Goal: Task Accomplishment & Management: Complete application form

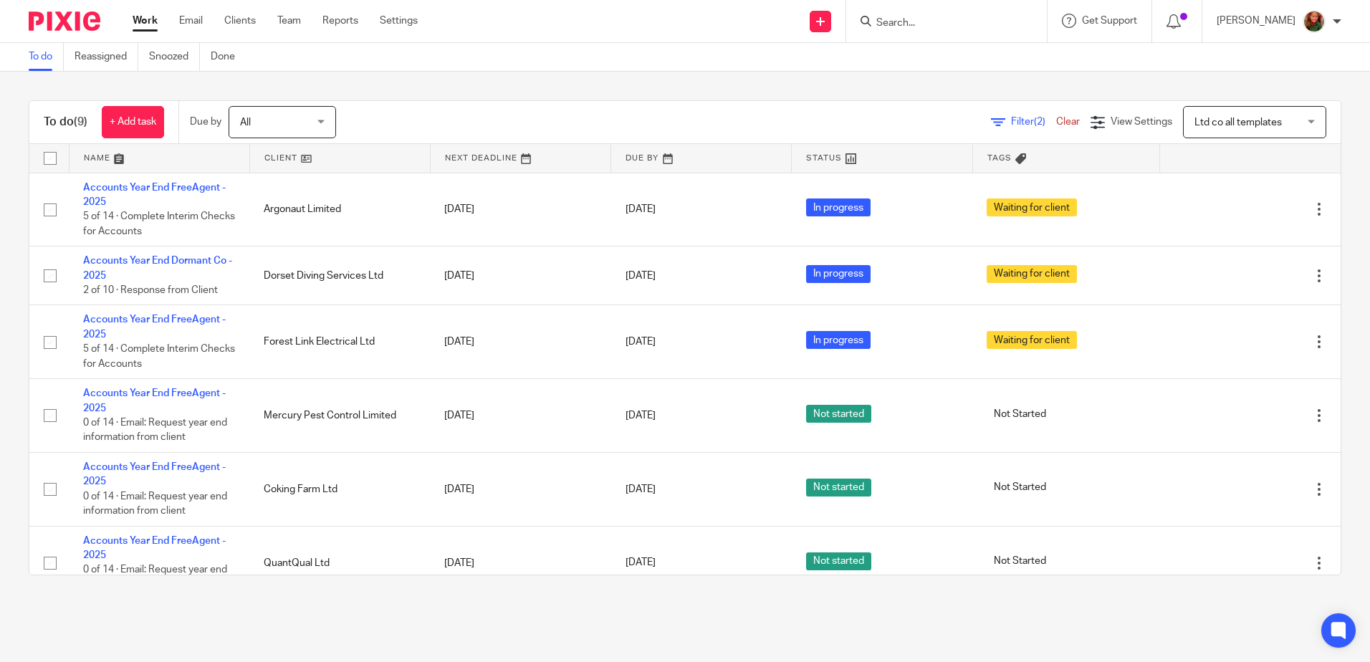
click at [933, 18] on input "Search" at bounding box center [939, 23] width 129 height 13
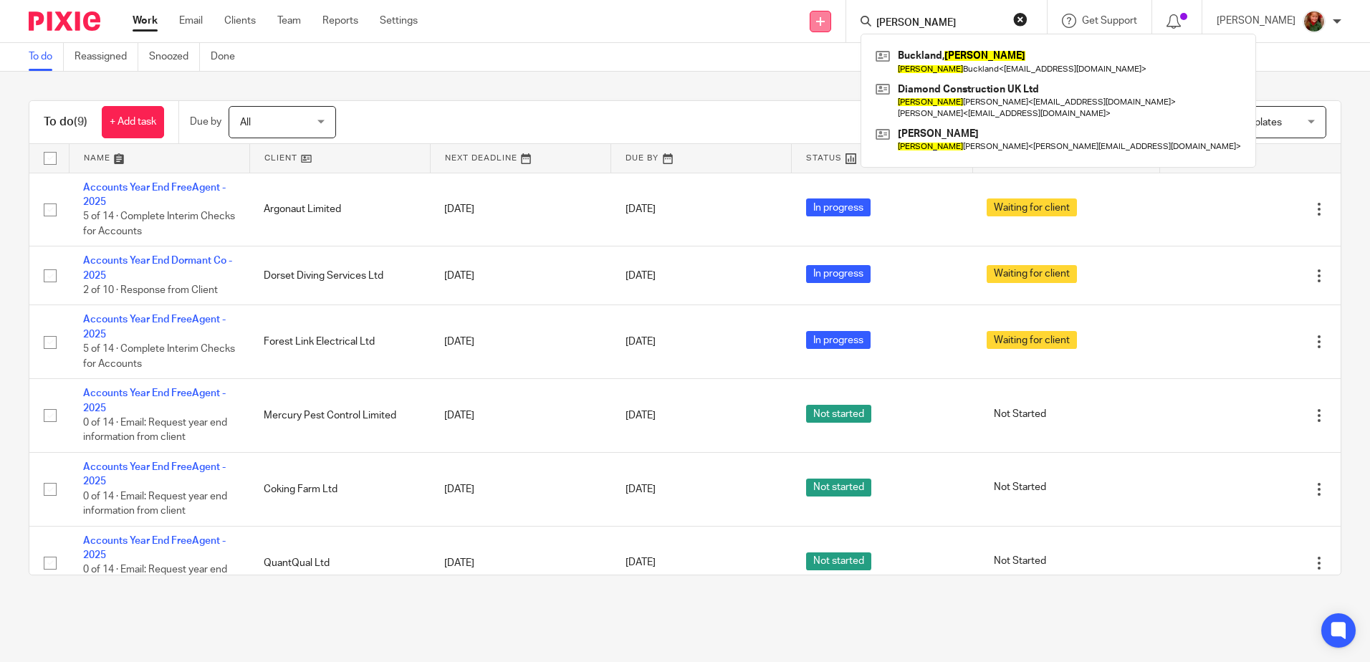
type input "[PERSON_NAME]"
click at [825, 19] on icon at bounding box center [820, 21] width 9 height 9
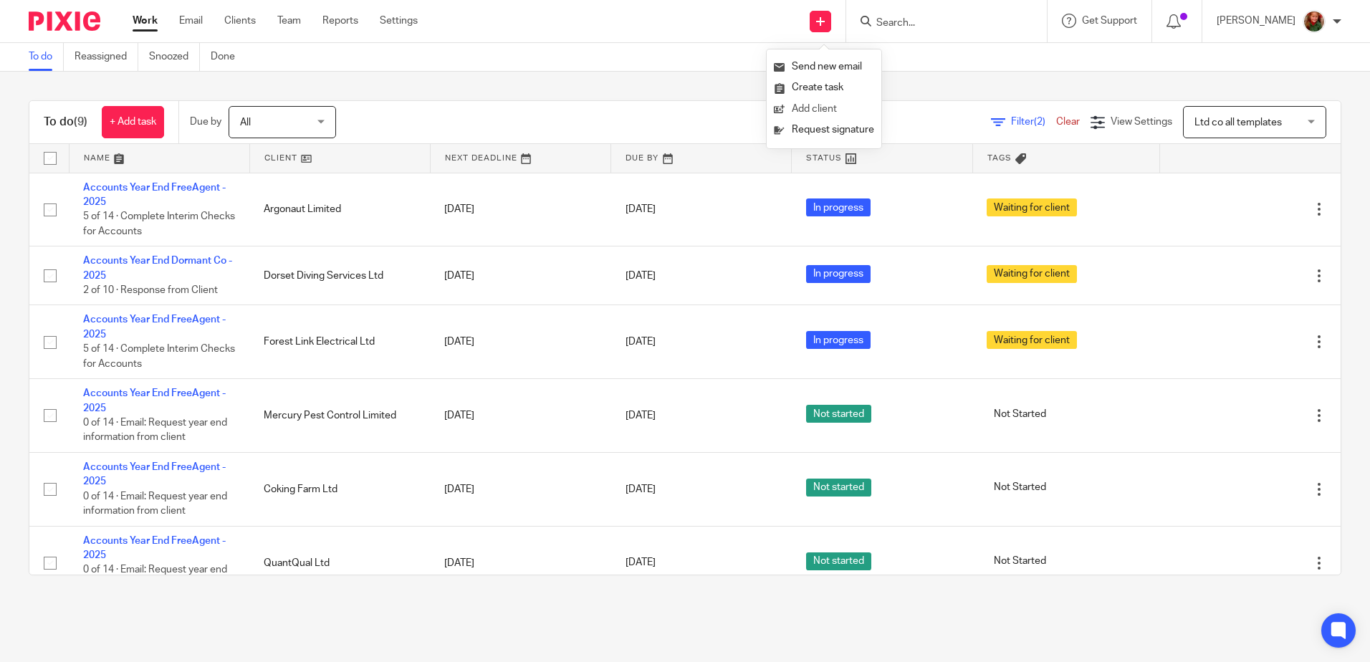
click at [797, 113] on link "Add client" at bounding box center [824, 109] width 100 height 21
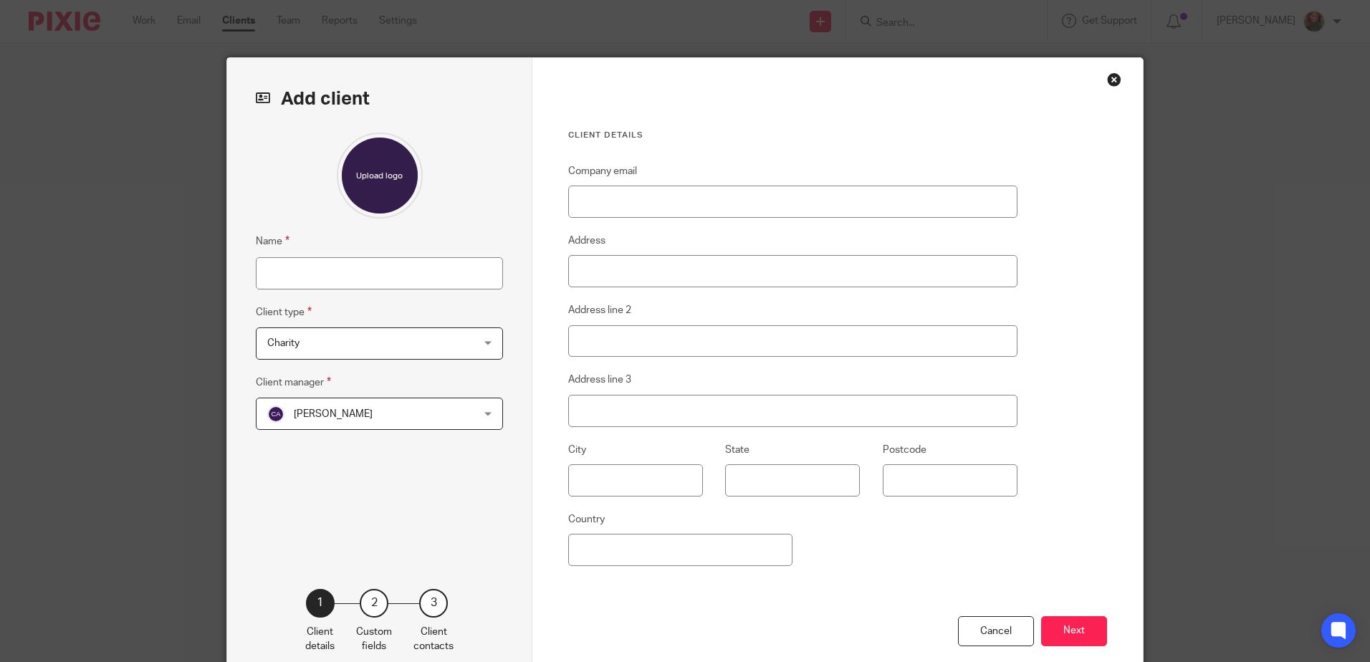
click at [304, 292] on div "Name Client type Charity Charity Charity Former Client CIC Partnership Private …" at bounding box center [379, 339] width 247 height 413
drag, startPoint x: 304, startPoint y: 280, endPoint x: 304, endPoint y: 267, distance: 12.9
click at [304, 280] on input "Name" at bounding box center [379, 273] width 247 height 32
type input "Kelly Doughty"
type input "kdoughty@hotmail.co.uk"
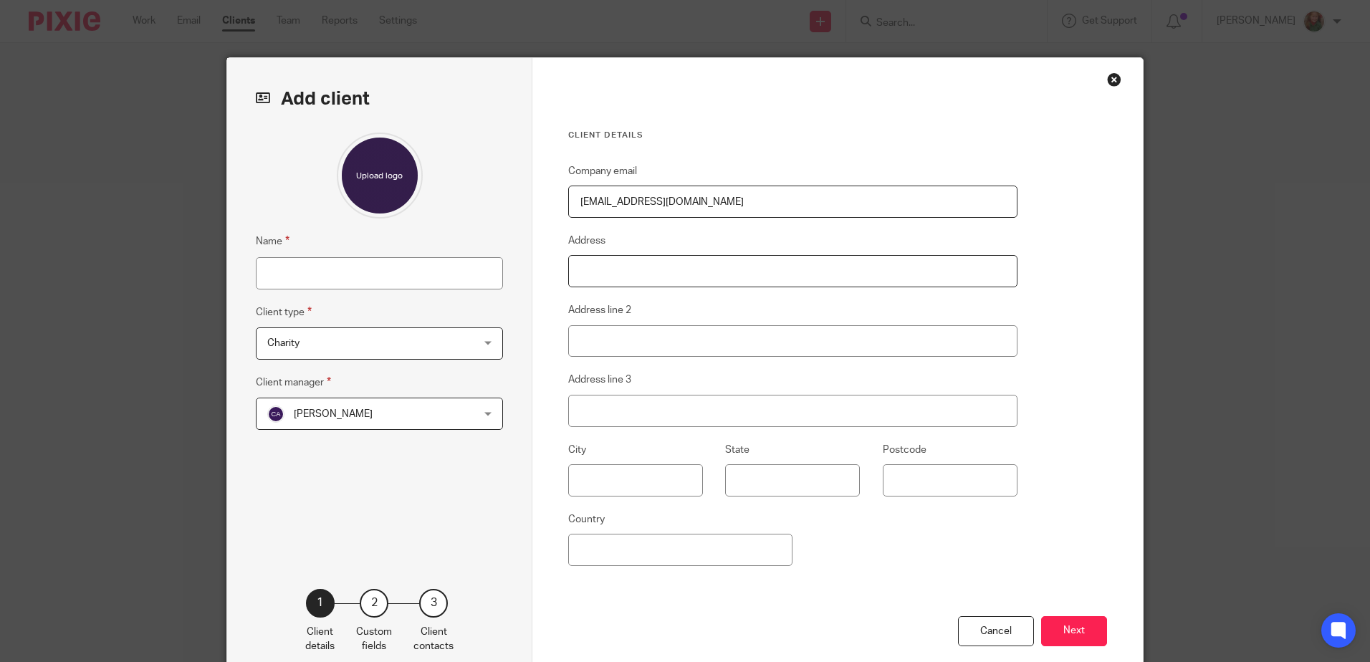
type input "31/07/2025"
type input "United Kingdom"
type input "Kelly Doughty"
drag, startPoint x: 660, startPoint y: 273, endPoint x: 550, endPoint y: 273, distance: 109.6
click at [550, 273] on div "Client details Company email kdoughty@hotmail.co.uk Address 31/07/2025 Address …" at bounding box center [837, 370] width 610 height 624
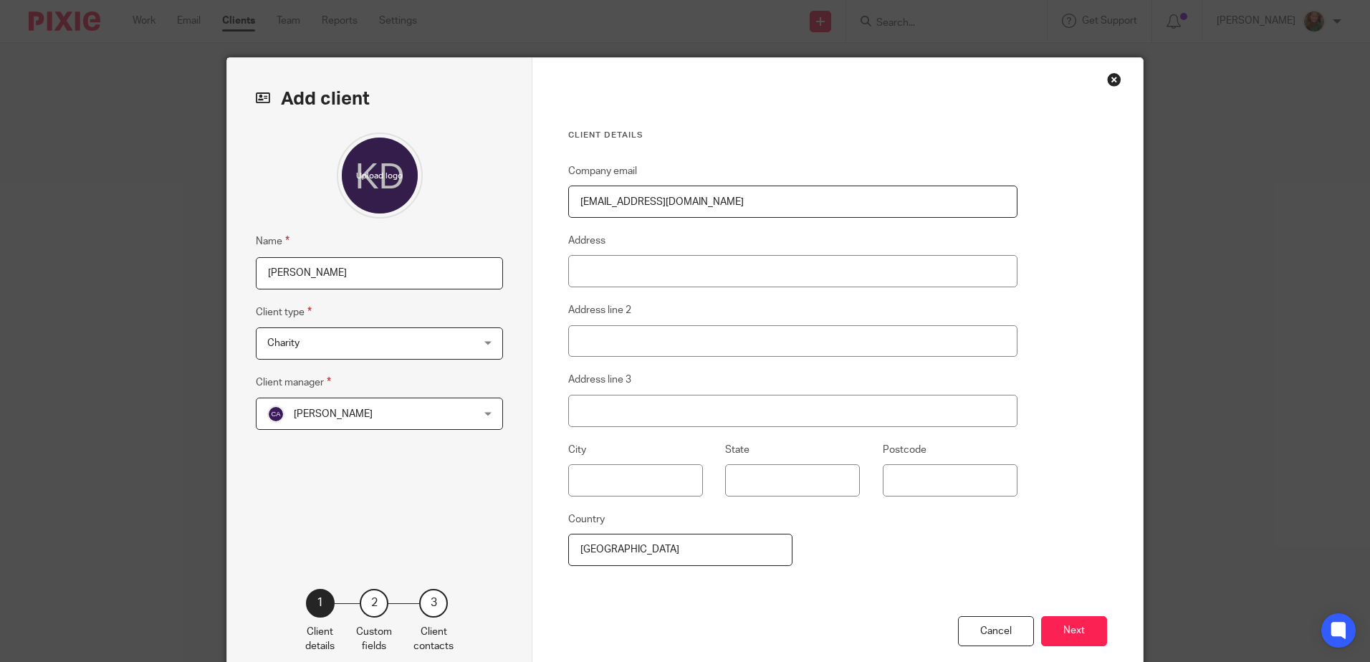
click at [817, 236] on fieldset "Address" at bounding box center [792, 259] width 449 height 55
click at [378, 342] on span "Charity" at bounding box center [361, 343] width 188 height 30
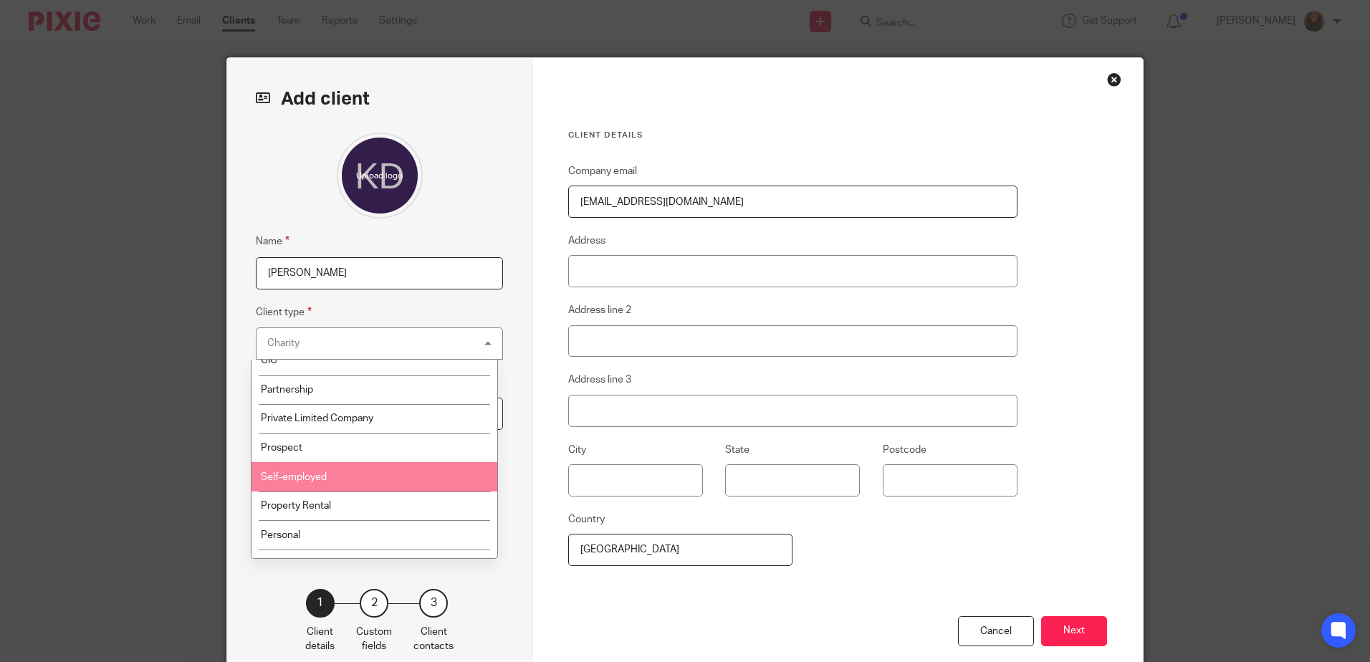
scroll to position [92, 0]
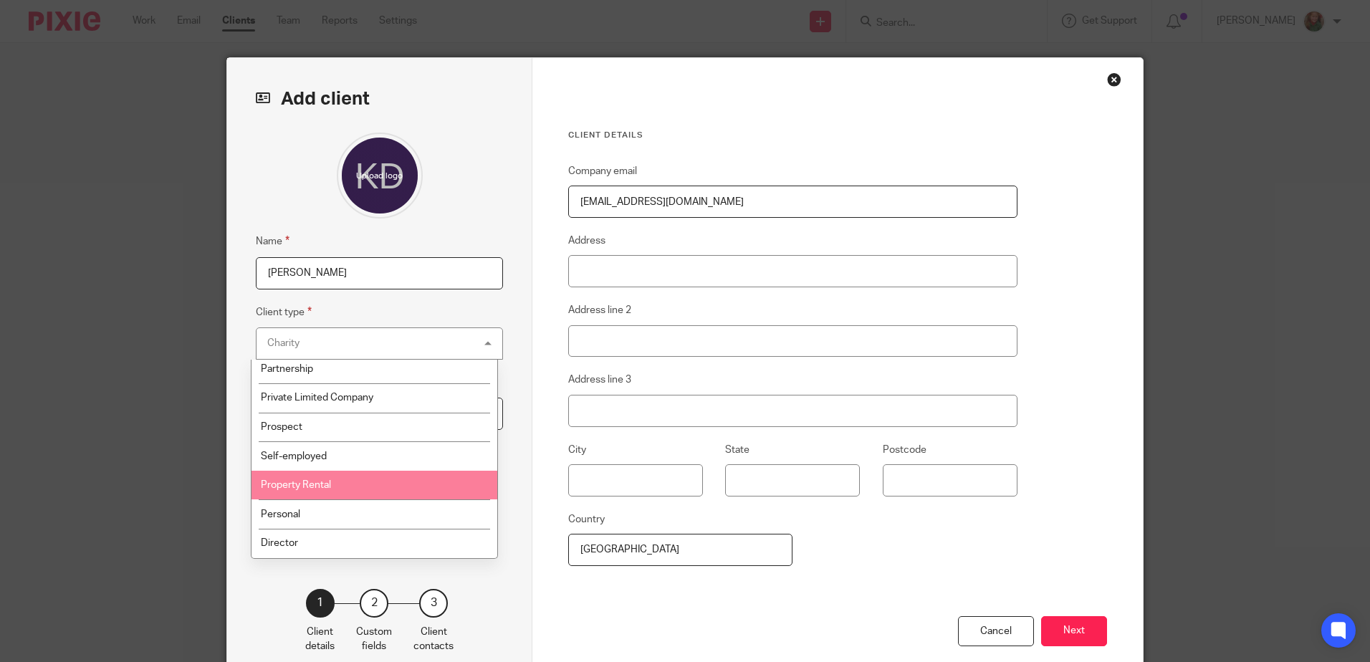
click at [357, 476] on li "Property Rental" at bounding box center [374, 485] width 246 height 29
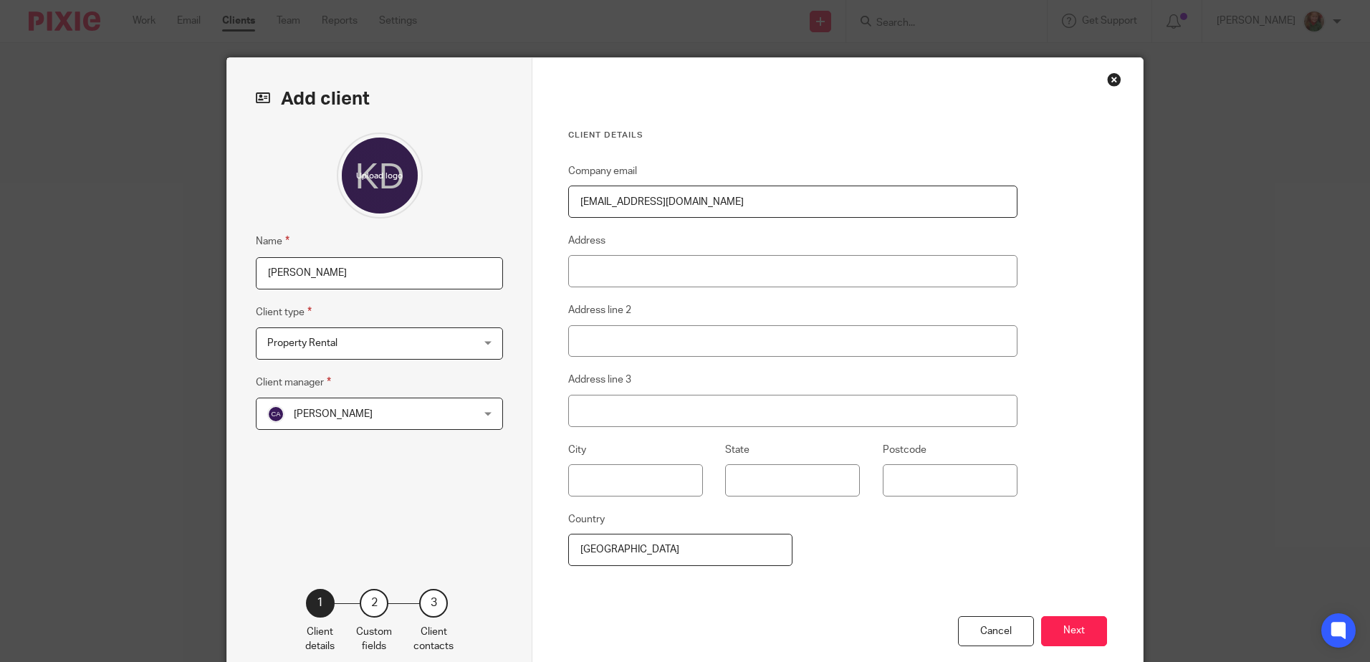
click at [454, 420] on div "Chloe Appleton Chloe Appleton" at bounding box center [379, 414] width 247 height 32
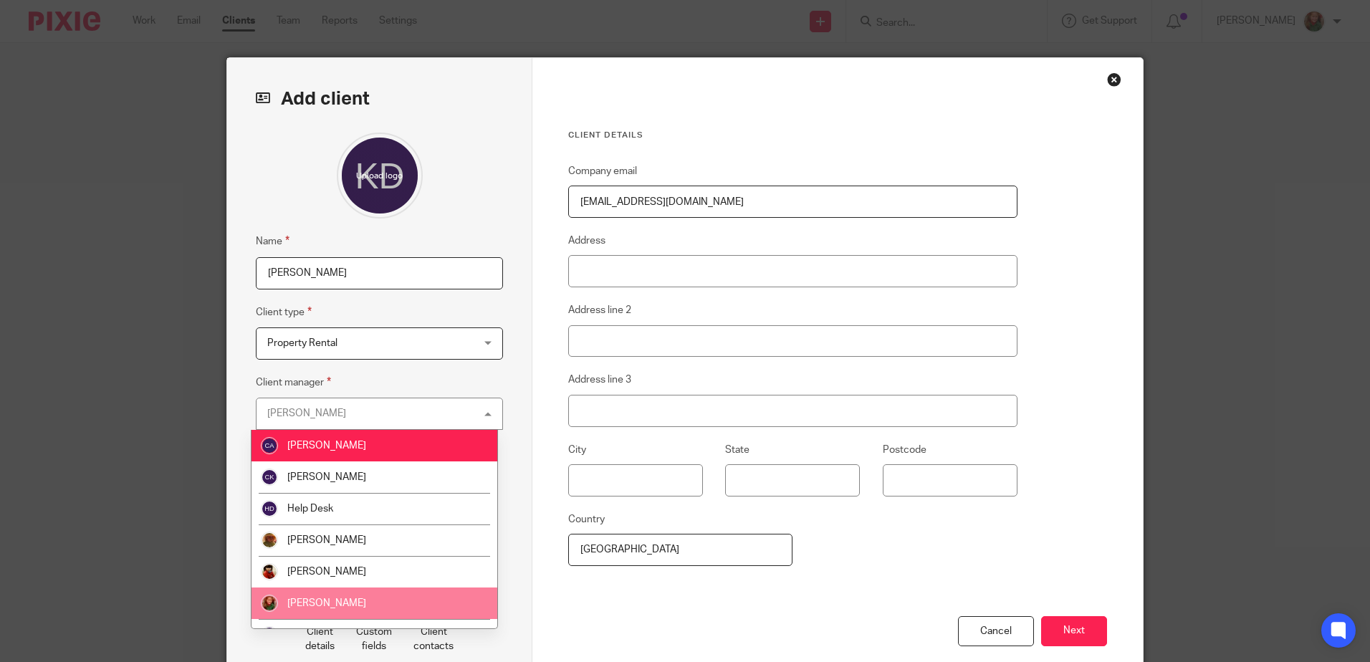
click at [366, 597] on li "[PERSON_NAME]" at bounding box center [374, 603] width 246 height 32
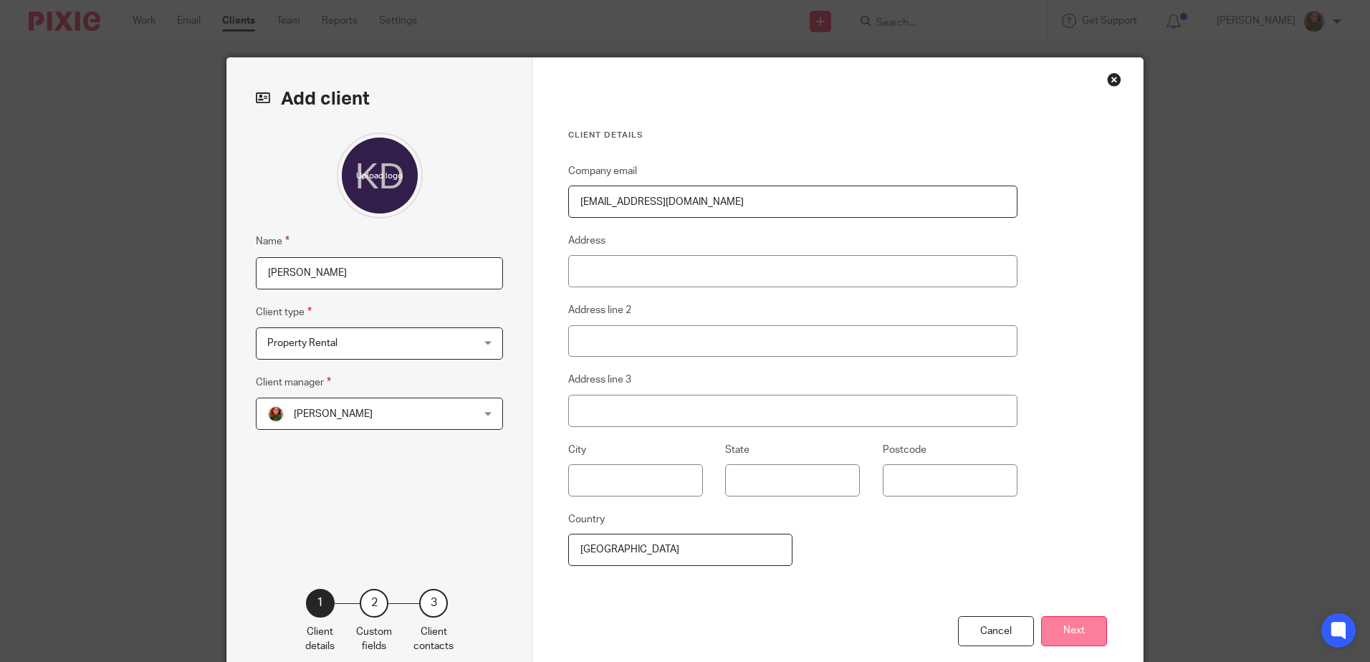
click at [1088, 633] on button "Next" at bounding box center [1074, 631] width 66 height 31
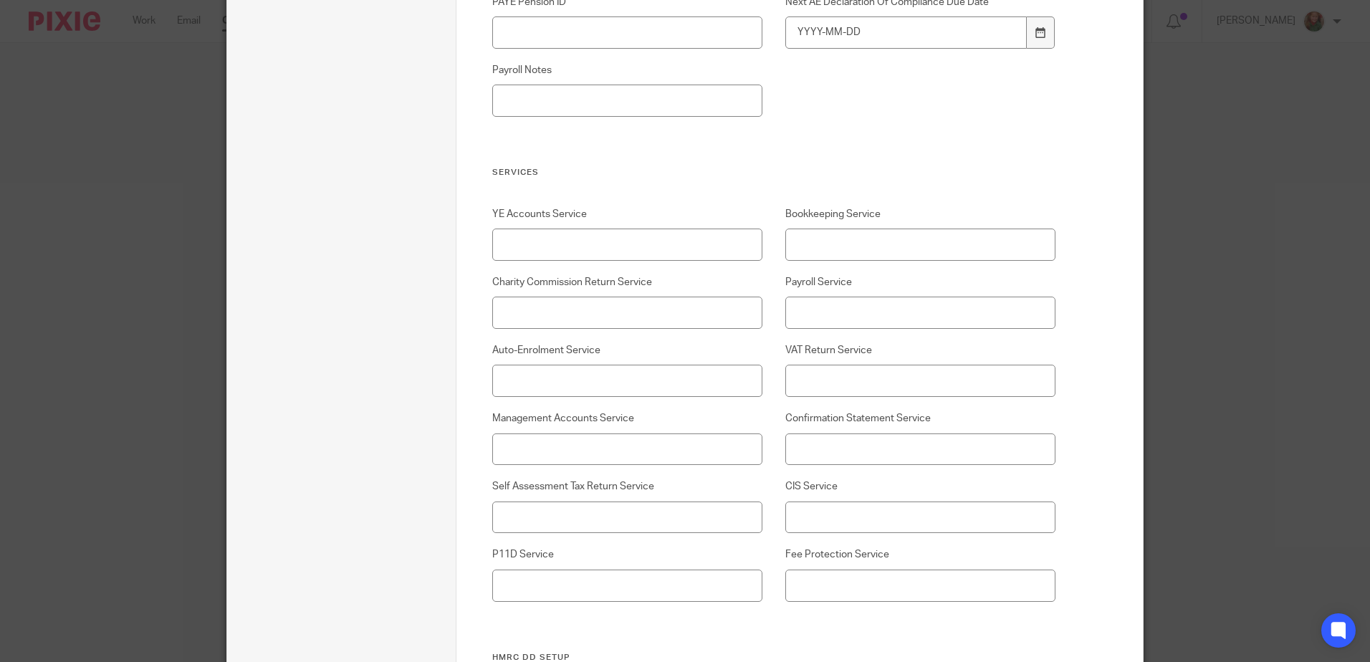
scroll to position [2833, 0]
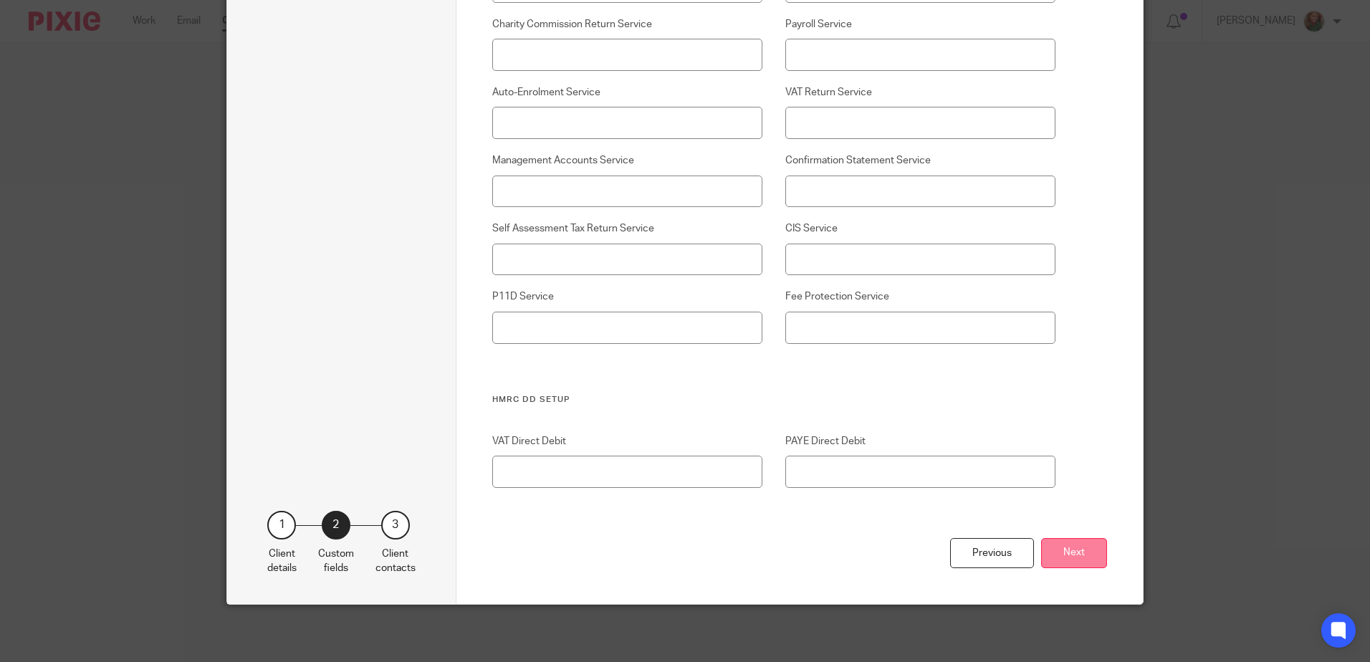
click at [1056, 557] on button "Next" at bounding box center [1074, 553] width 66 height 31
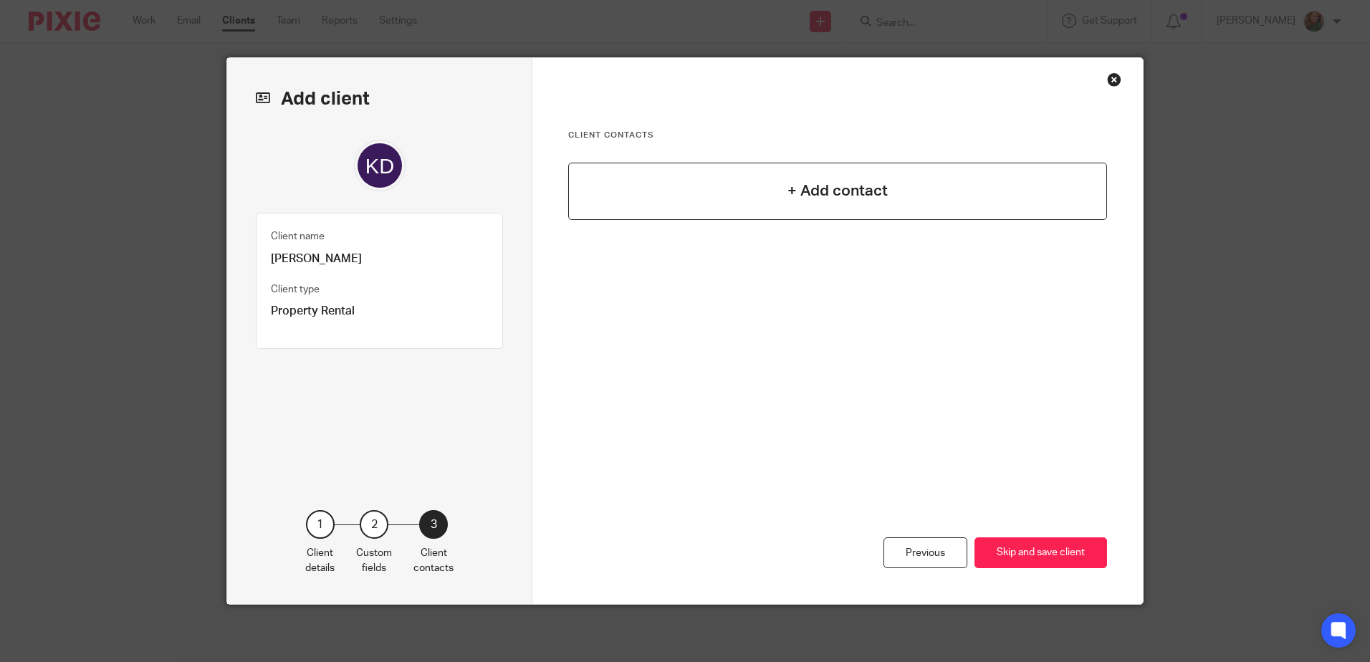
click at [769, 191] on div "+ Add contact" at bounding box center [837, 191] width 539 height 57
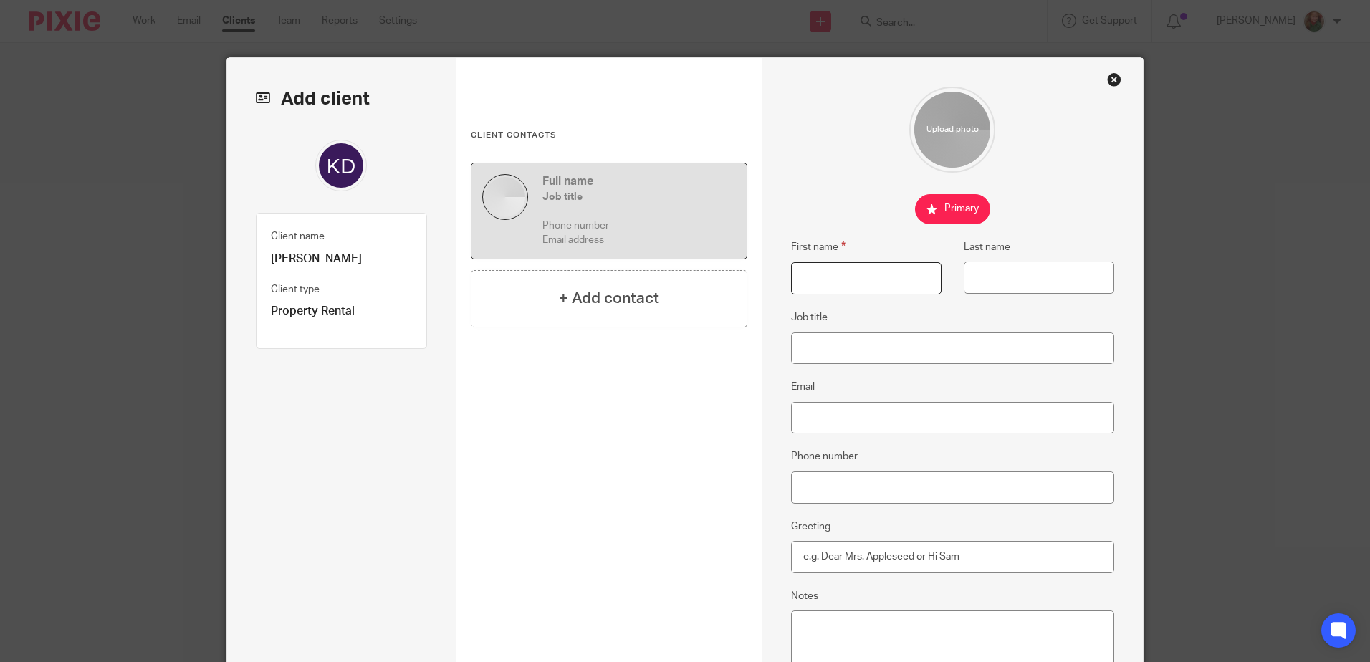
click at [827, 277] on input "First name" at bounding box center [866, 278] width 150 height 32
type input "Kelly"
type input "Doughty"
type input "kdoughty@hotmail.co.uk"
type input "07815824376"
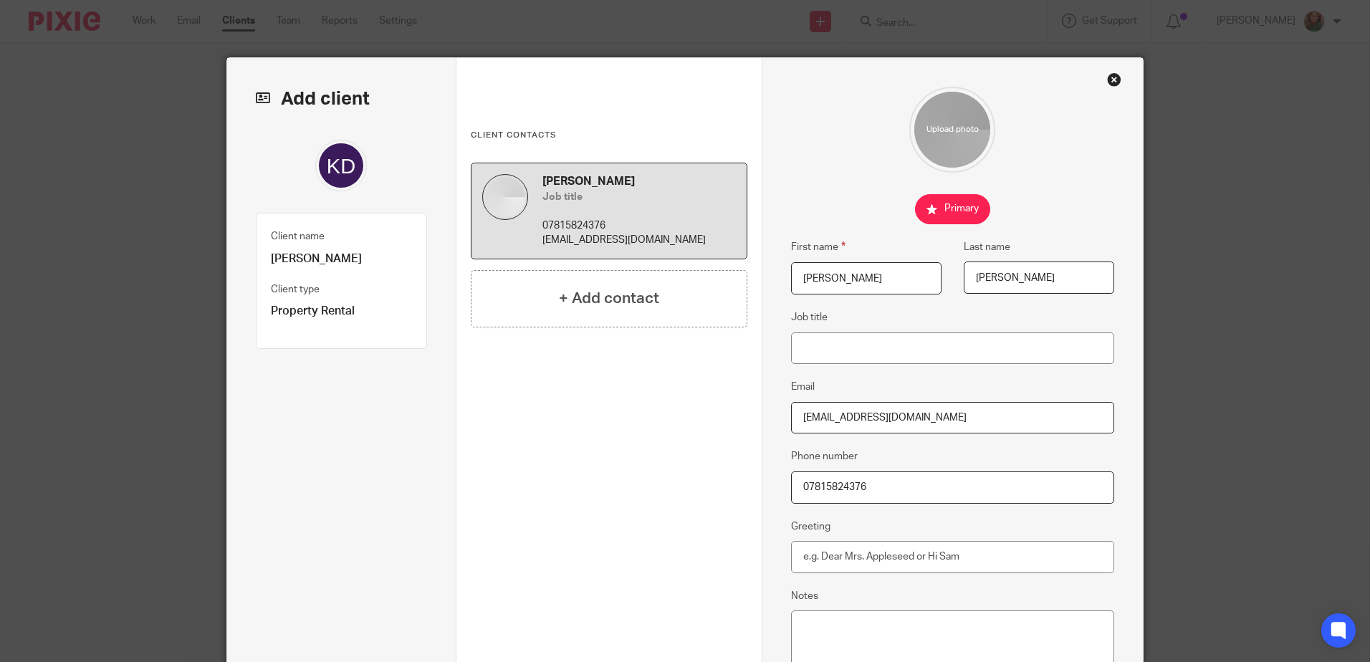
scroll to position [184, 0]
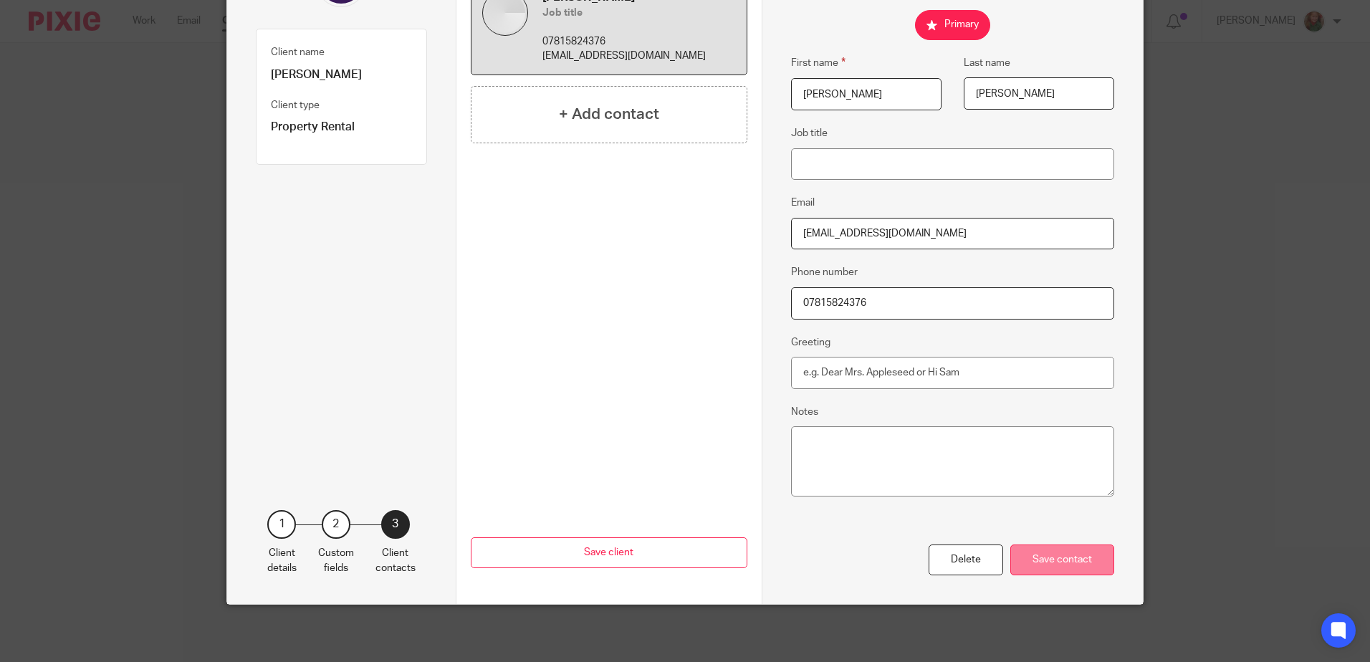
click at [1072, 561] on div "Save contact" at bounding box center [1062, 559] width 104 height 31
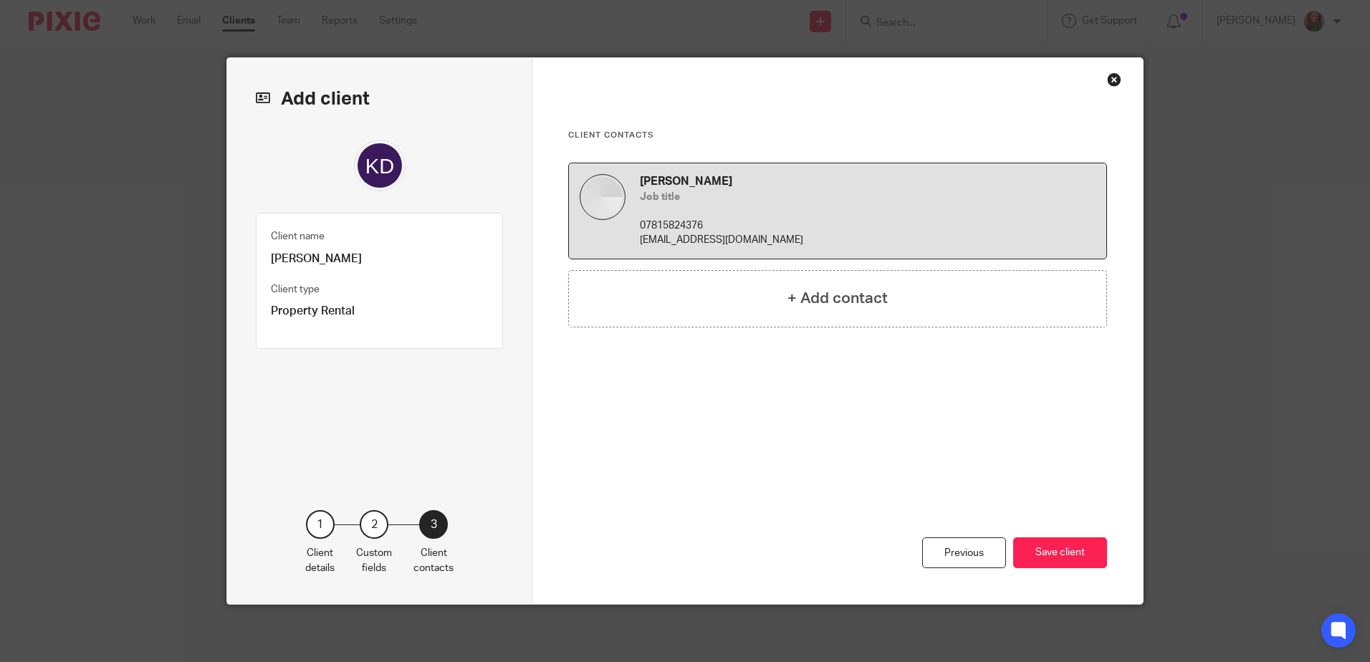
click at [1072, 561] on button "Save client" at bounding box center [1060, 552] width 94 height 31
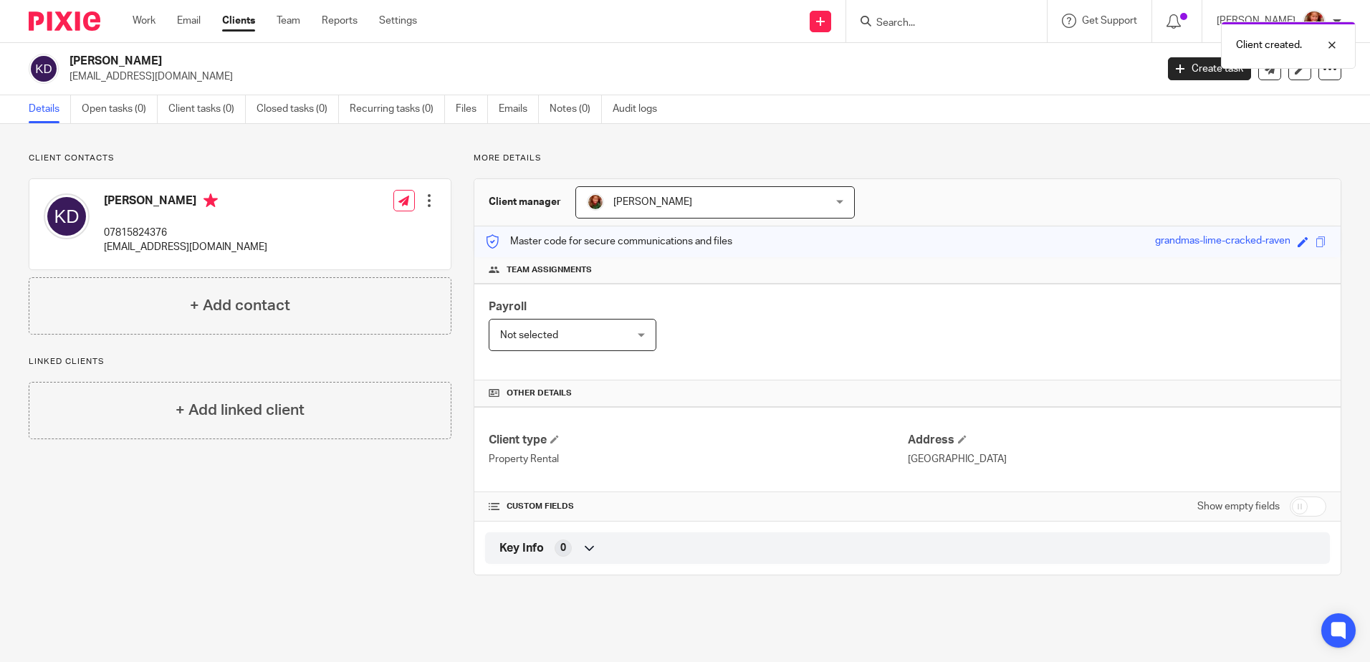
click at [423, 199] on div at bounding box center [429, 200] width 14 height 14
click at [348, 230] on link "Edit contact" at bounding box center [361, 232] width 137 height 21
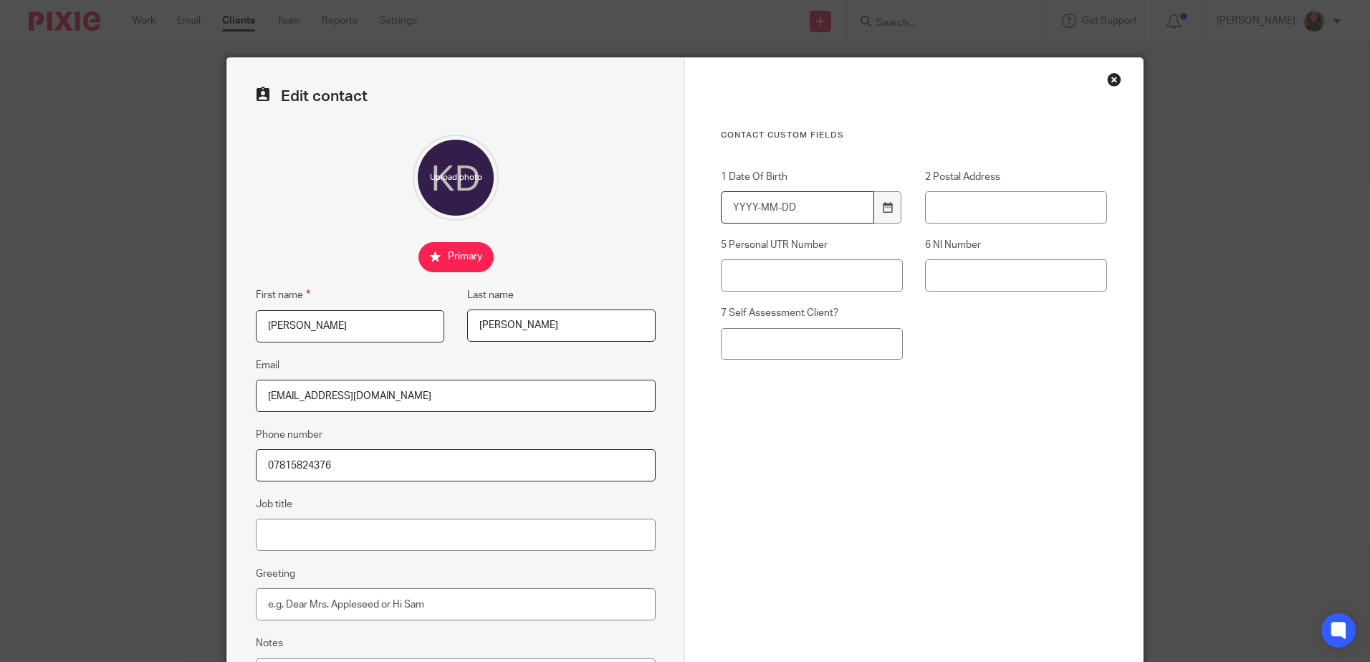
click at [779, 206] on input "1 Date Of Birth" at bounding box center [797, 207] width 153 height 32
click at [810, 202] on input "1 Date Of Birth" at bounding box center [797, 207] width 153 height 32
type input "1983-06-29"
click at [958, 213] on input "2 Postal Address" at bounding box center [1016, 207] width 182 height 32
click at [1030, 206] on input "44 Muscliffe Rd, Winotn, B'mth" at bounding box center [1016, 207] width 182 height 32
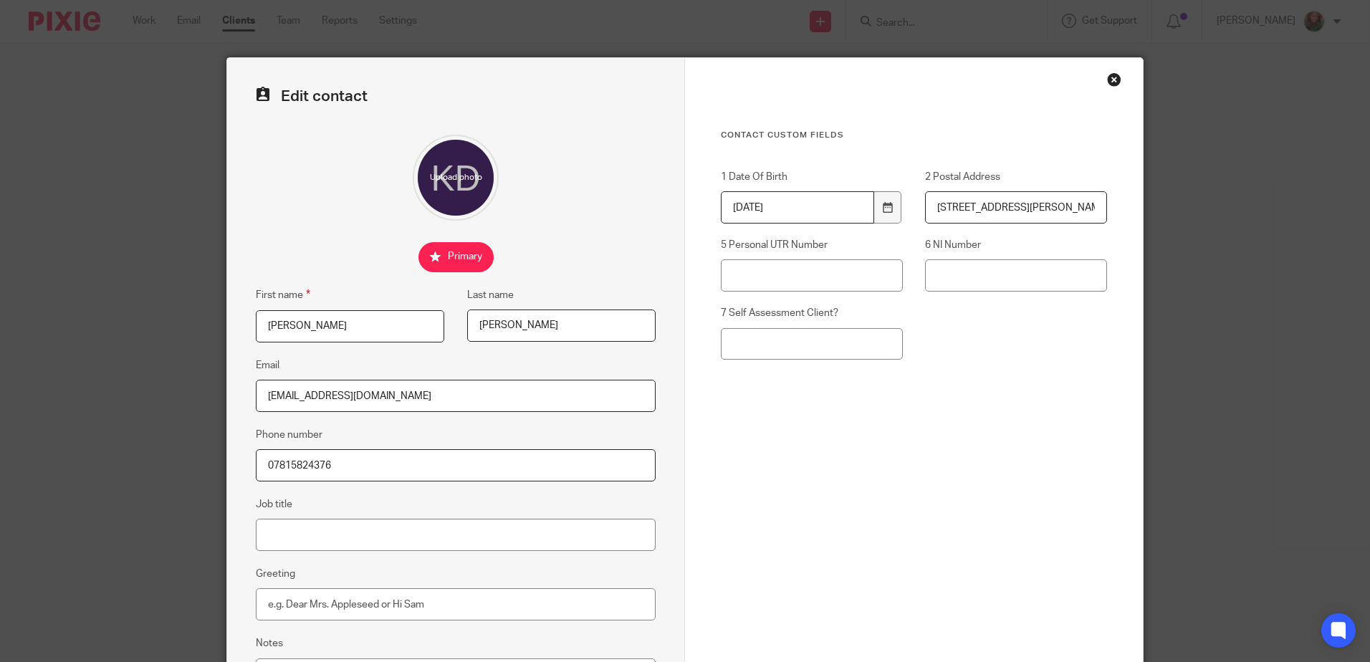
click at [1079, 207] on input "44 Muscliffe Rd, Winton, B'mth" at bounding box center [1016, 207] width 182 height 32
type input "44 Muscliffe Rd, Winton, B'mth BH9 1NW"
click at [959, 286] on input "6 NI Number" at bounding box center [1016, 275] width 182 height 32
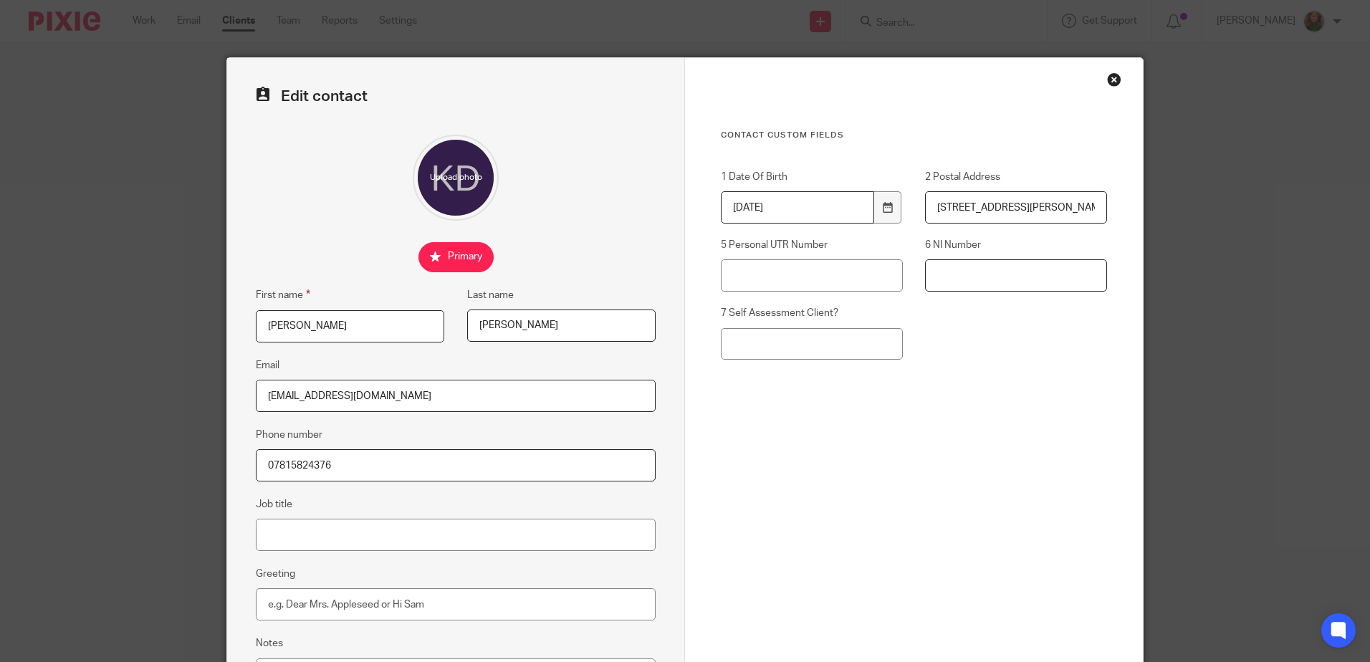
click at [944, 276] on input "6 NI Number" at bounding box center [1016, 275] width 182 height 32
type input "JH769298C"
click at [779, 281] on input "5 Personal UTR Number" at bounding box center [812, 275] width 182 height 32
click at [791, 344] on input "7 Self Assessment Client?" at bounding box center [812, 344] width 182 height 32
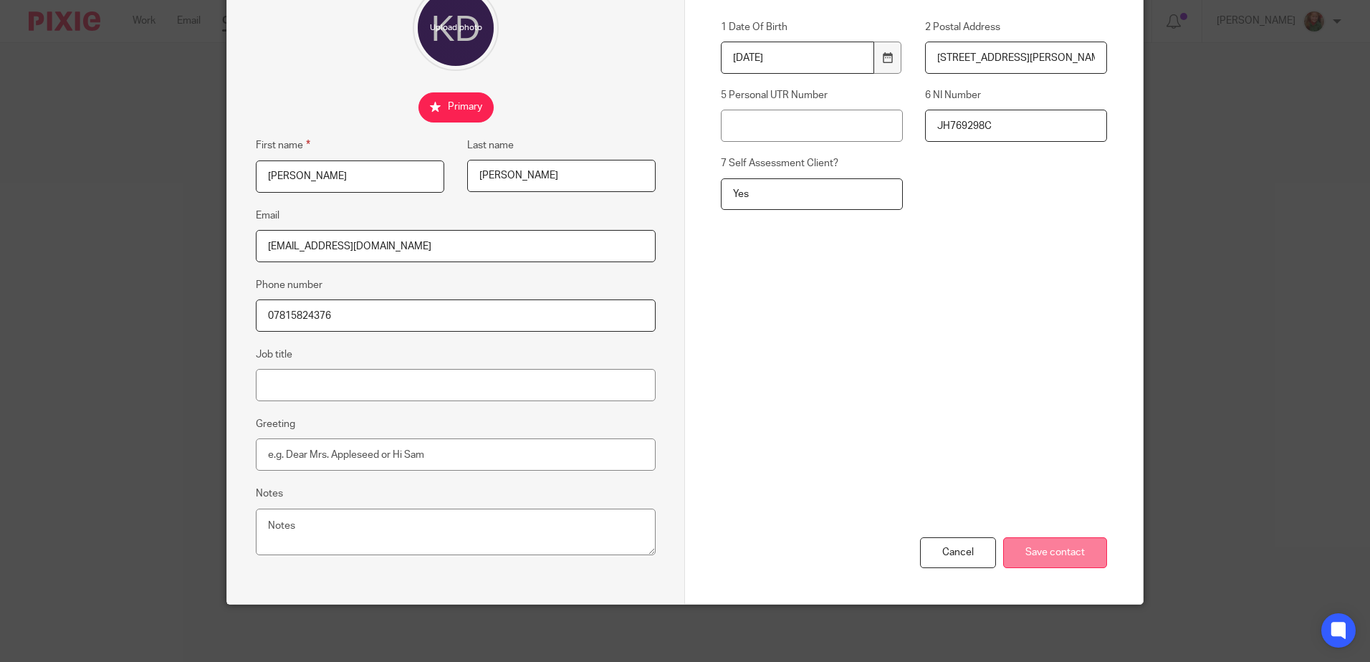
type input "Yes"
click at [1025, 555] on input "Save contact" at bounding box center [1055, 552] width 104 height 31
click at [1052, 562] on input "Save contact" at bounding box center [1055, 552] width 104 height 31
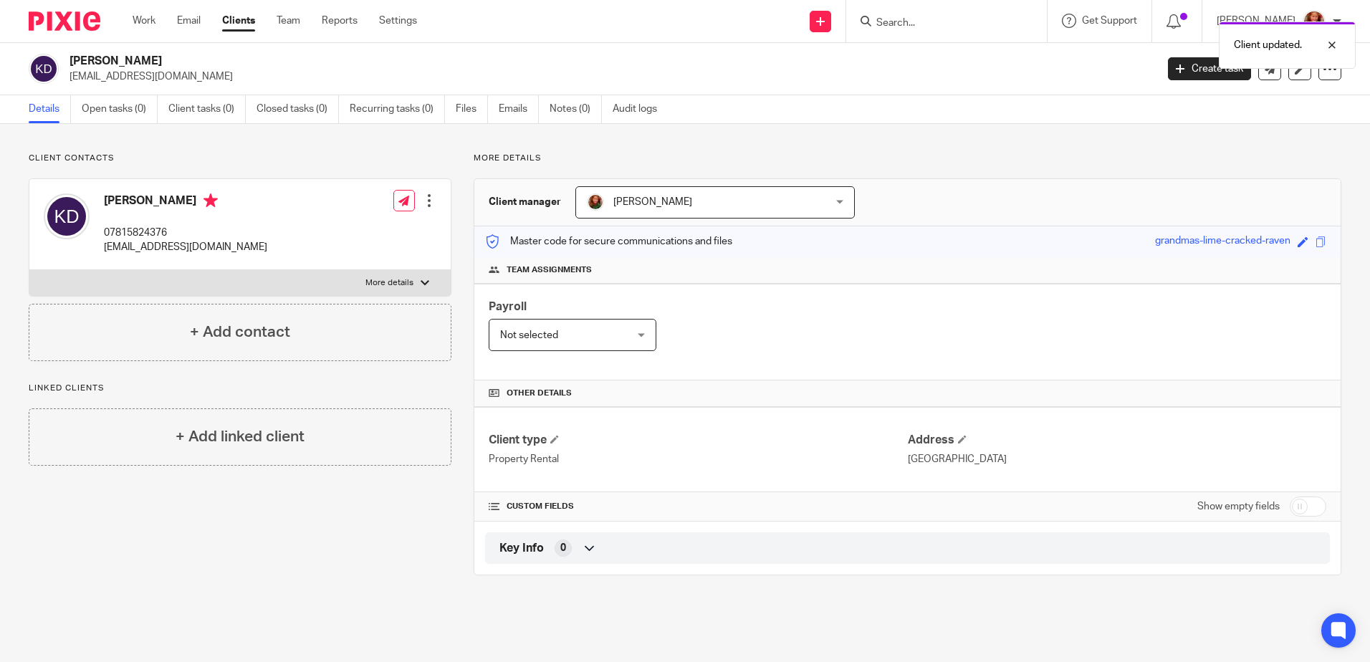
click at [1307, 508] on input "checkbox" at bounding box center [1308, 506] width 37 height 20
checkbox input "true"
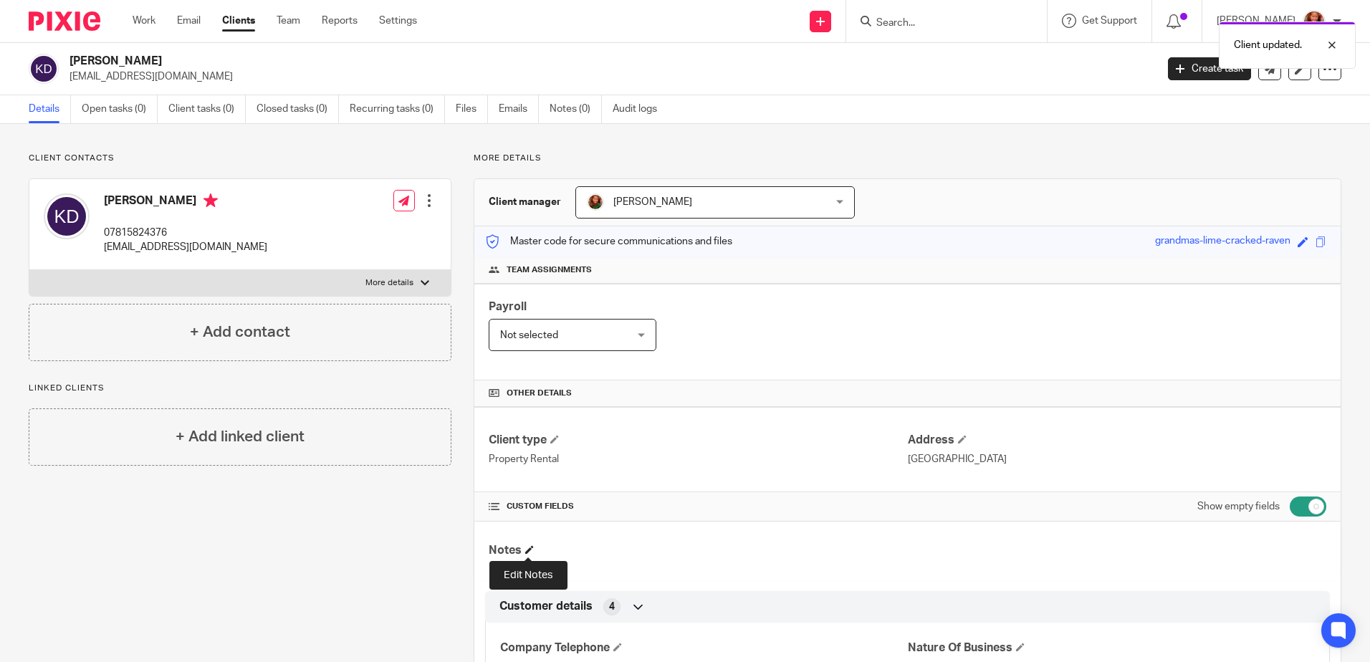
click at [527, 551] on span at bounding box center [529, 549] width 9 height 9
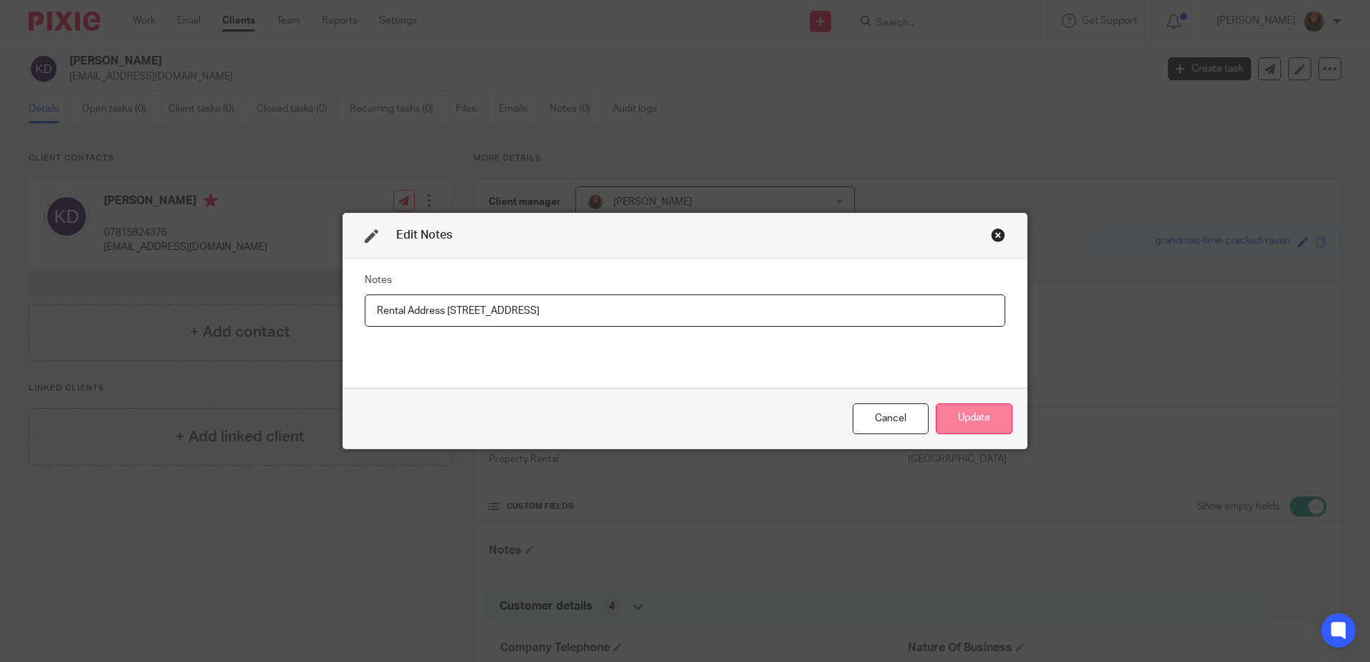
type input "Rental Address 94 Castle Rd BH9 1PN"
click at [953, 423] on button "Update" at bounding box center [974, 418] width 77 height 31
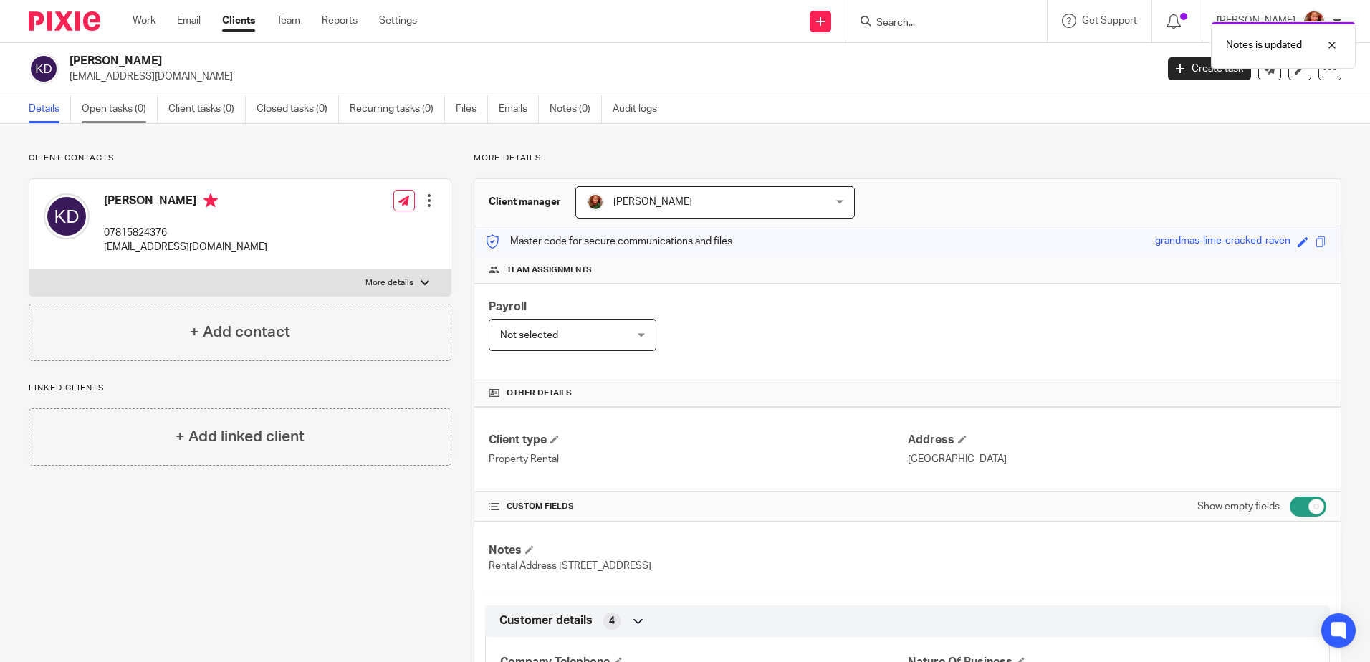
click at [133, 106] on link "Open tasks (0)" at bounding box center [120, 109] width 76 height 28
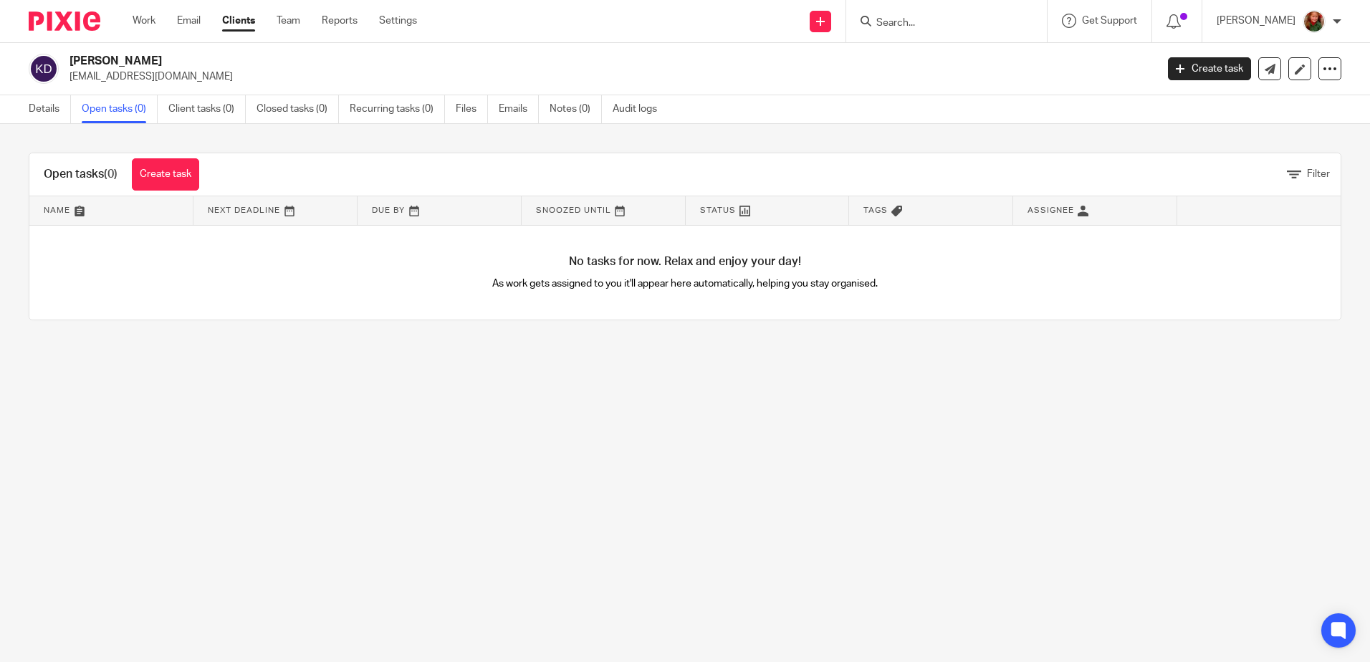
click at [175, 185] on link "Create task" at bounding box center [165, 174] width 67 height 32
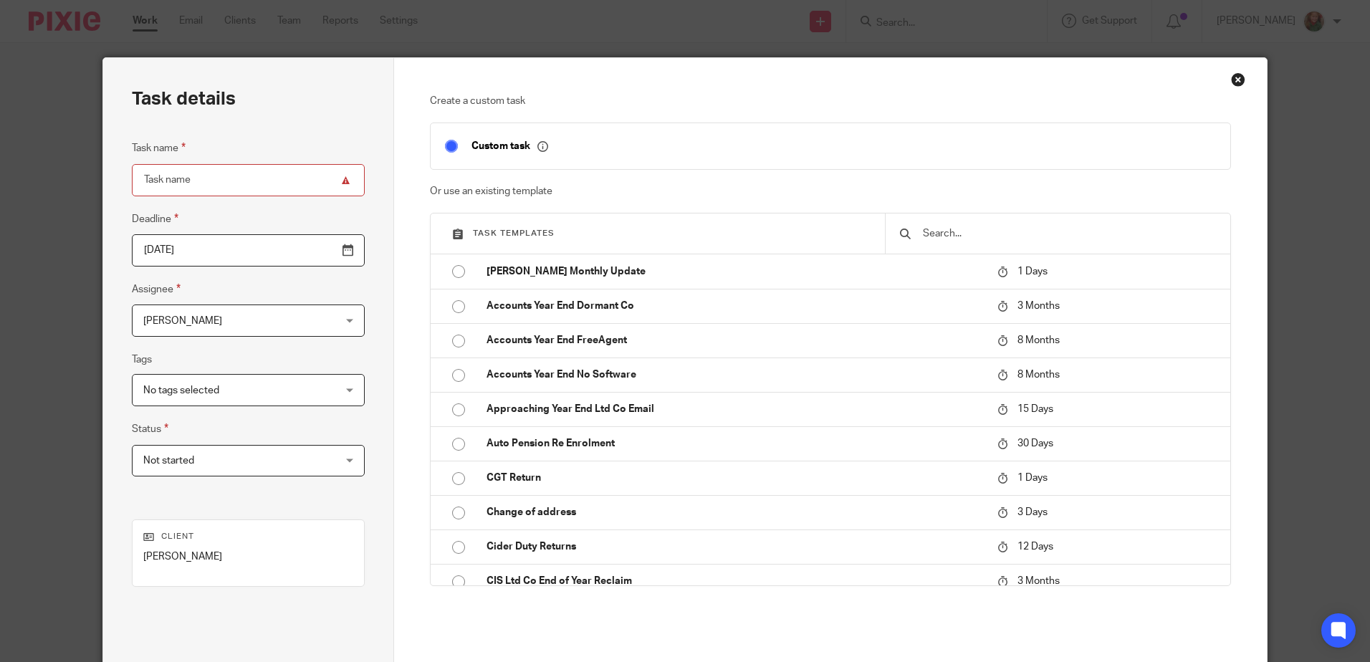
click at [954, 239] on input "text" at bounding box center [1068, 234] width 294 height 16
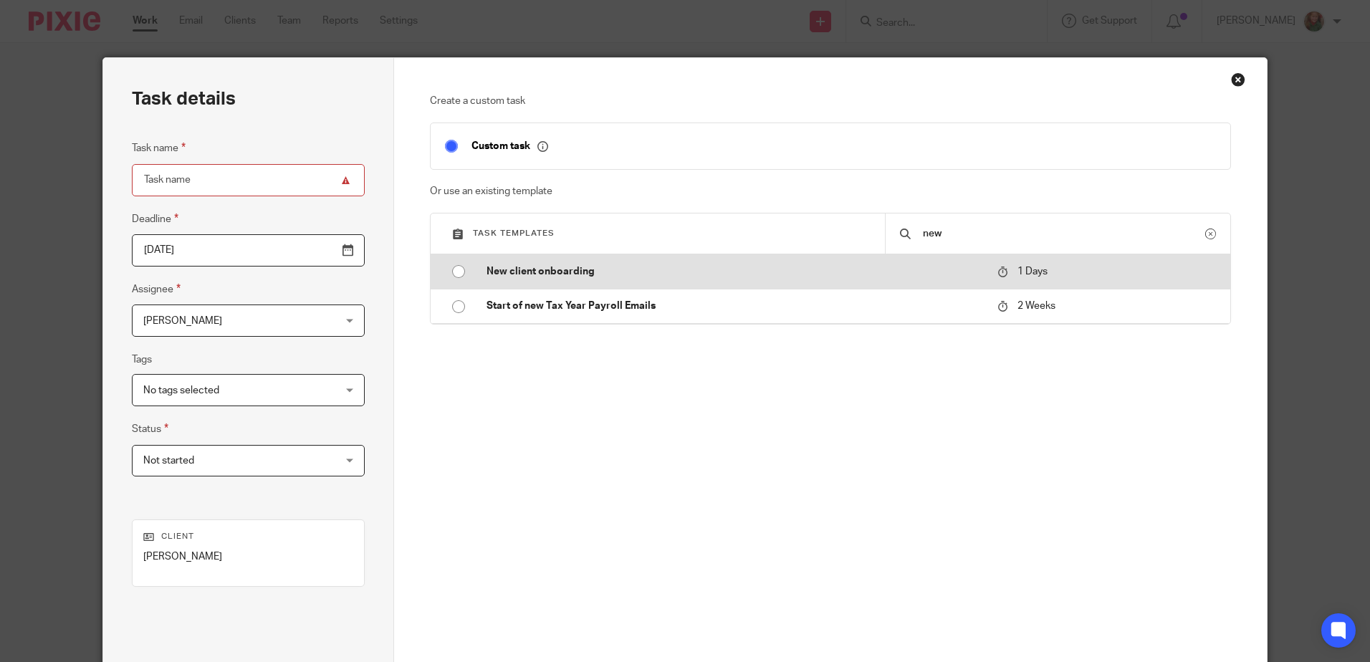
type input "new"
click at [449, 276] on input "radio" at bounding box center [458, 271] width 27 height 27
type input "2025-09-22"
type input "New client onboarding"
checkbox input "false"
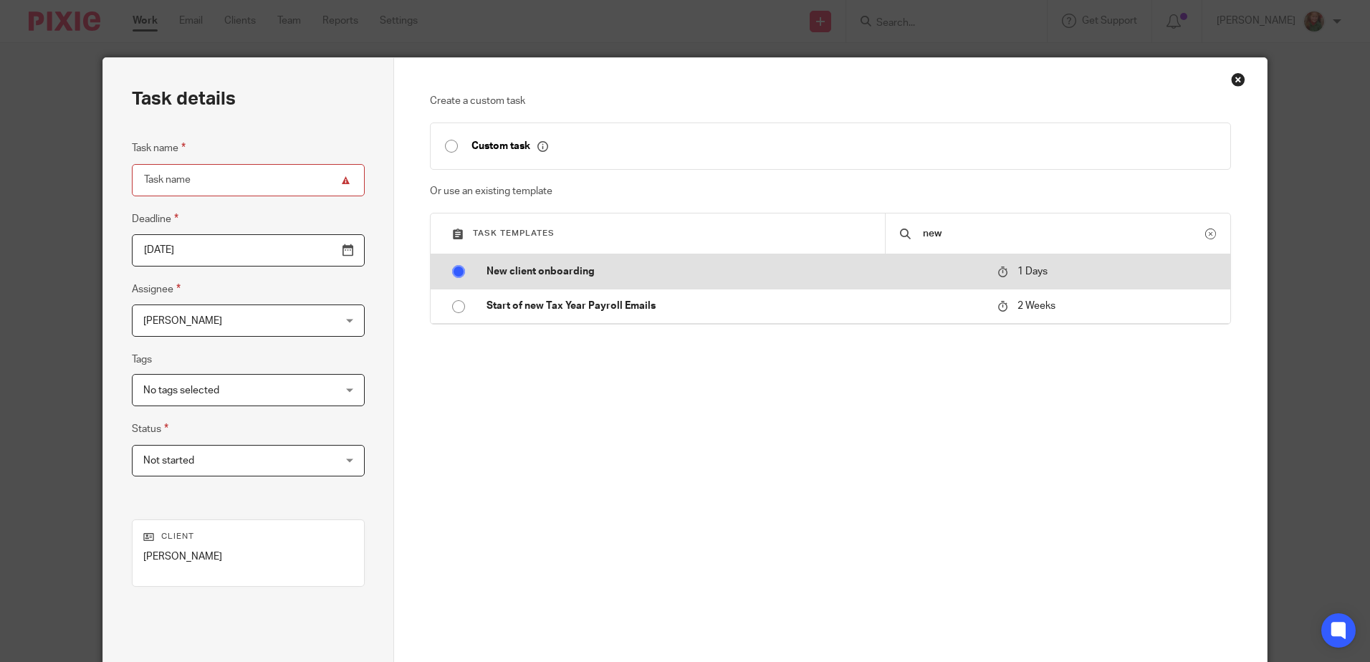
radio input "false"
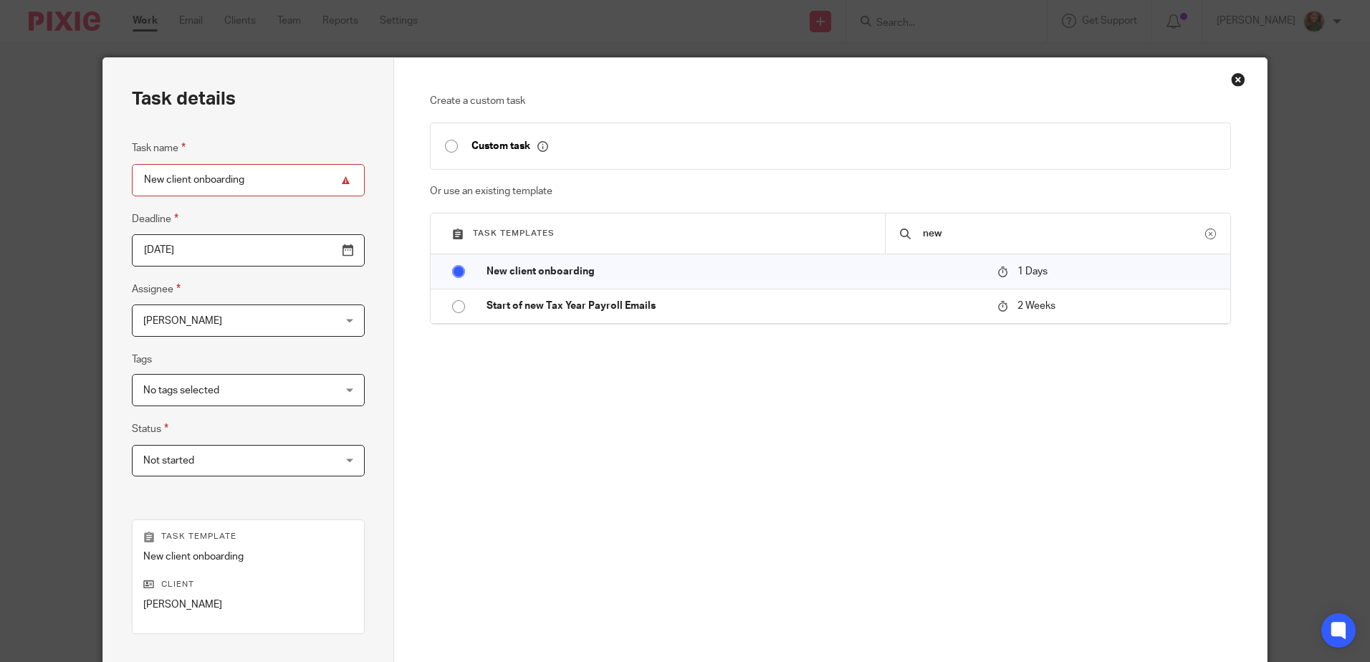
scroll to position [185, 0]
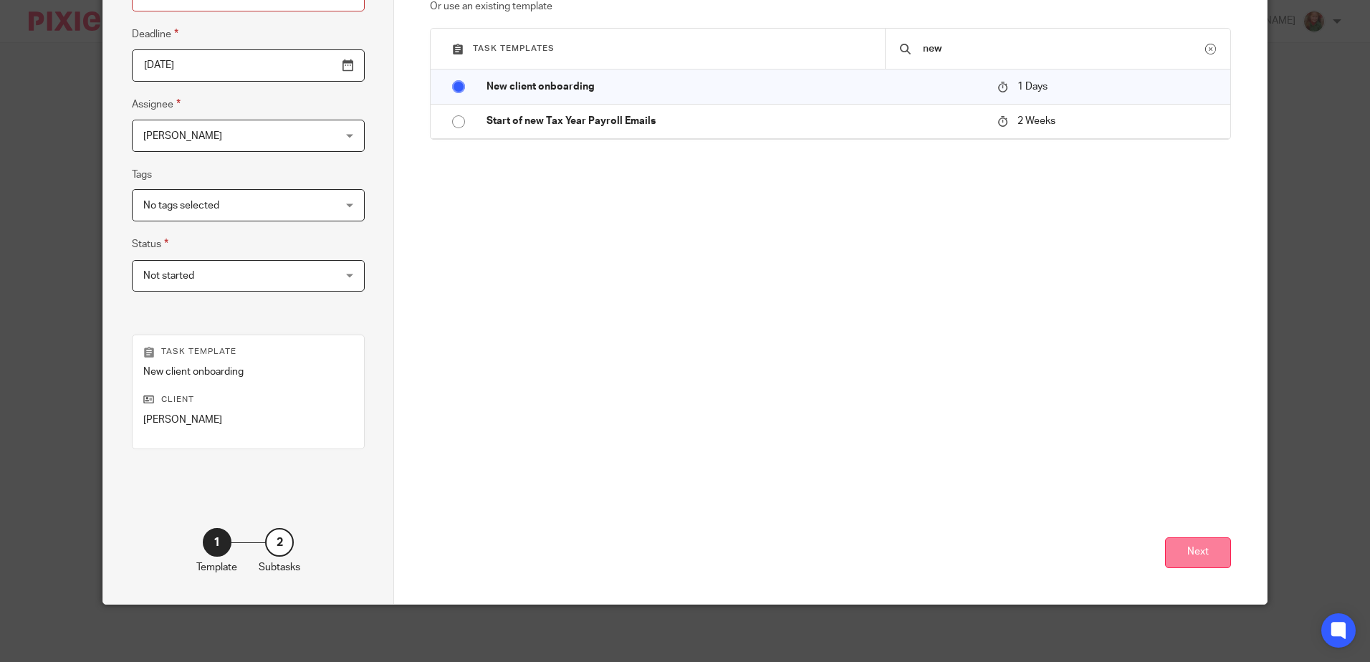
click at [1177, 539] on button "Next" at bounding box center [1198, 552] width 66 height 31
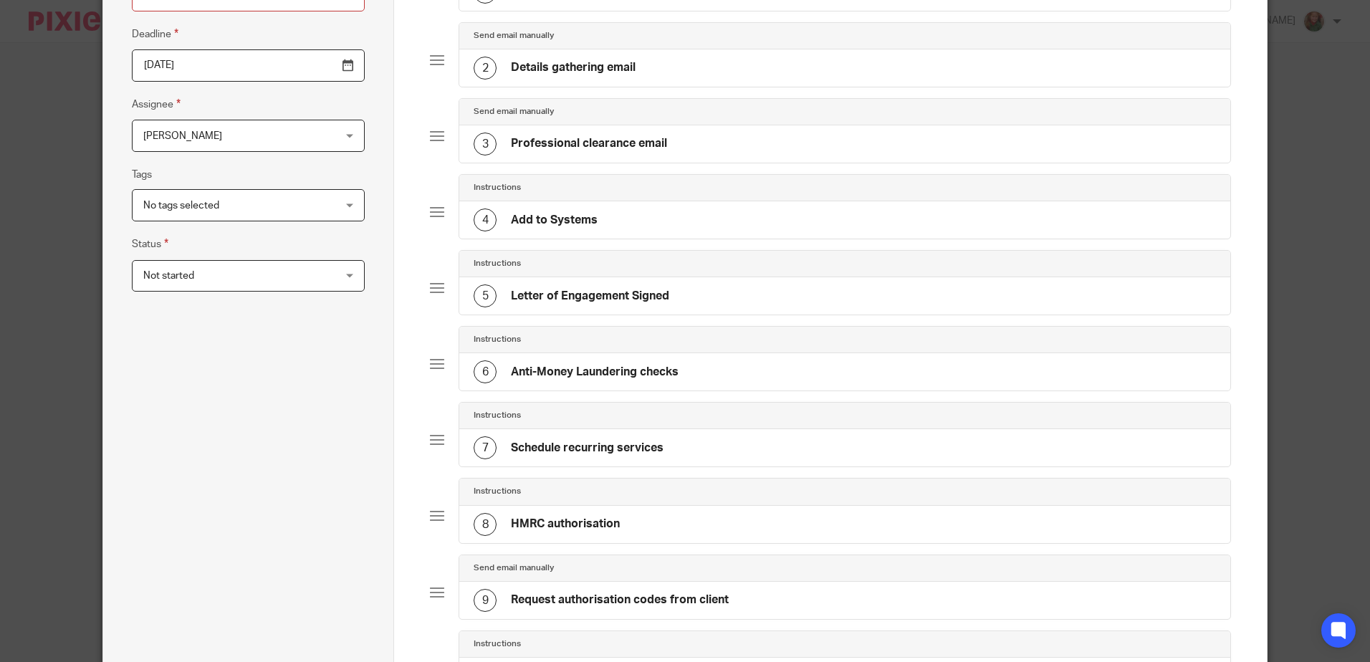
scroll to position [598, 0]
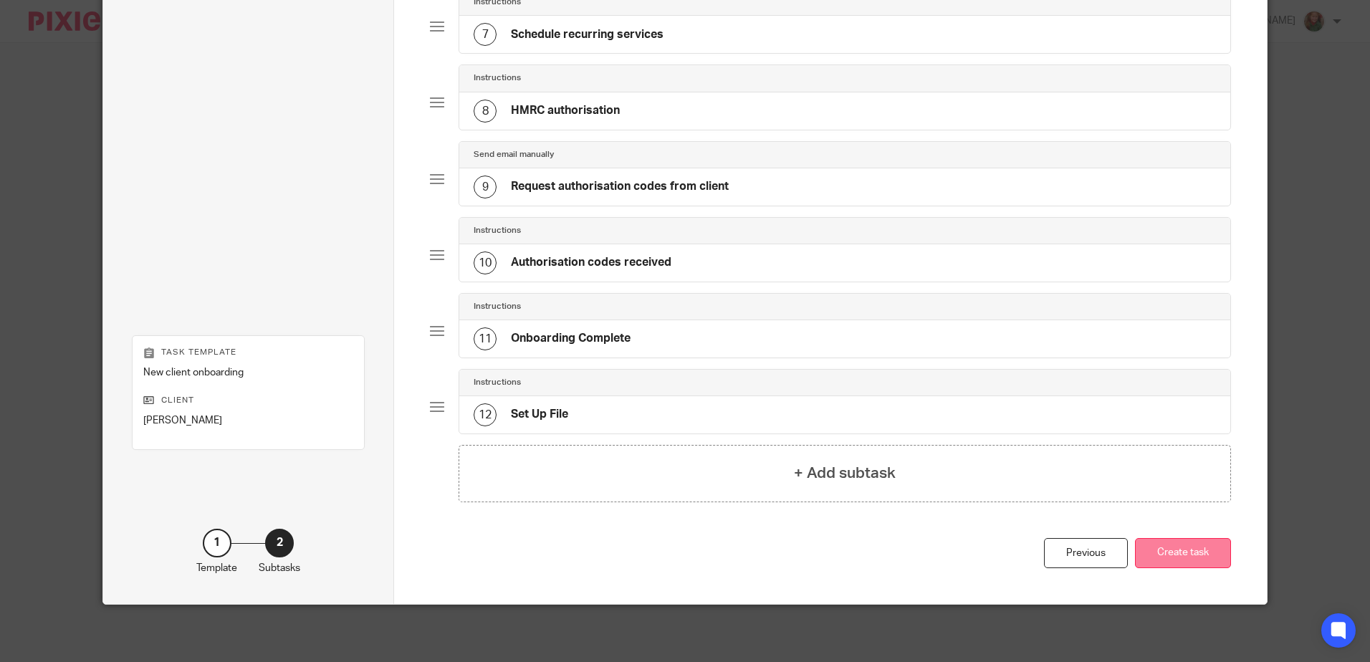
click at [1166, 559] on button "Create task" at bounding box center [1183, 553] width 96 height 31
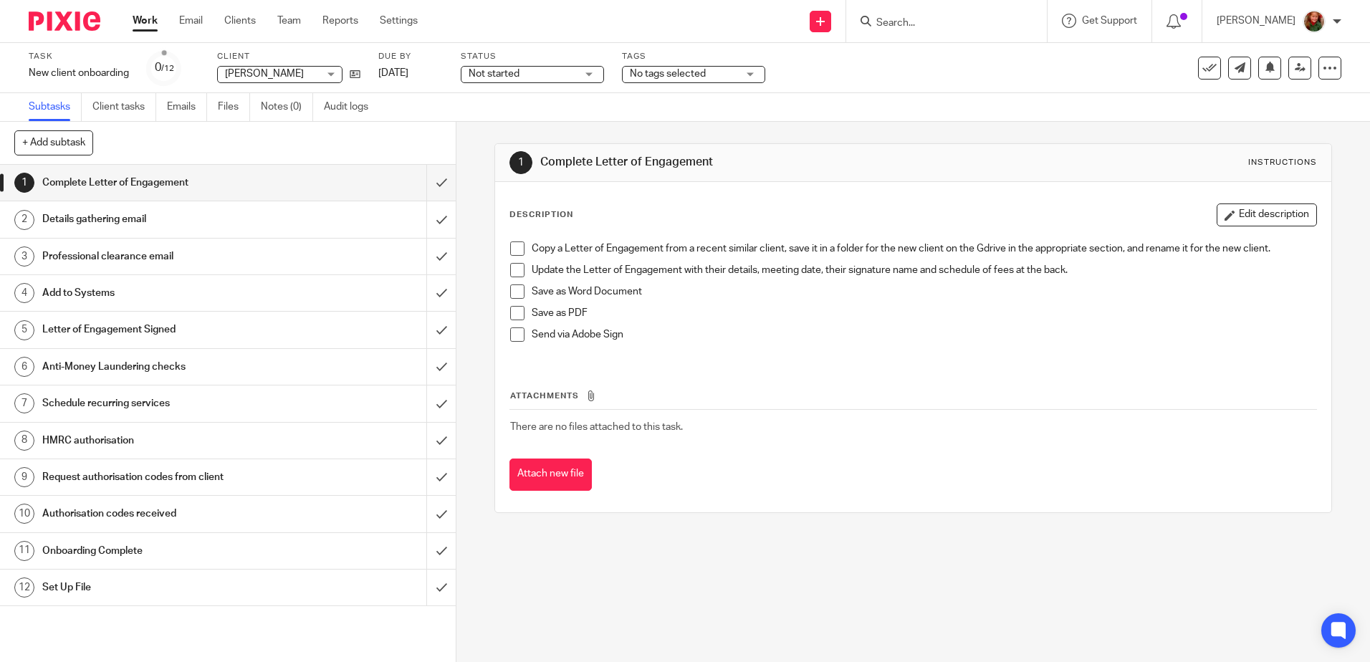
click at [361, 70] on div "Task New client onboarding Save New client onboarding 0 /12 Client [PERSON_NAME…" at bounding box center [576, 68] width 1094 height 34
click at [358, 70] on icon at bounding box center [355, 74] width 11 height 11
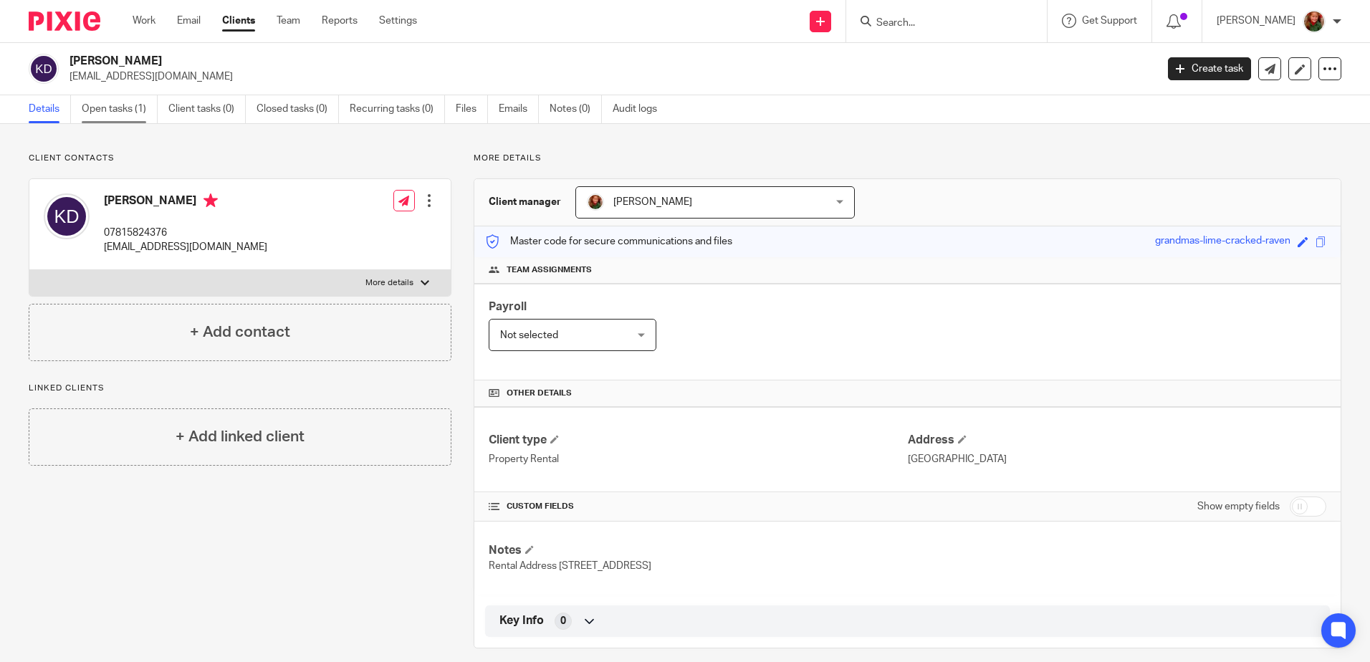
click at [105, 110] on link "Open tasks (1)" at bounding box center [120, 109] width 76 height 28
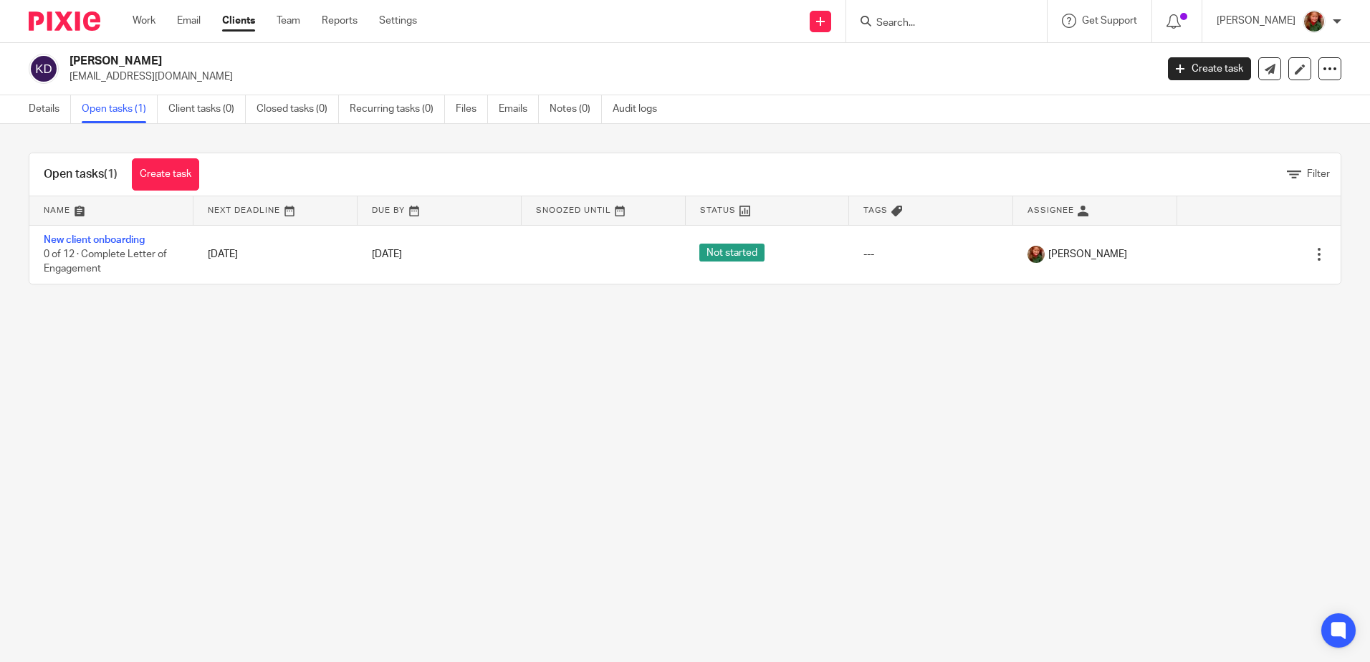
click at [95, 244] on link "New client onboarding" at bounding box center [94, 240] width 101 height 10
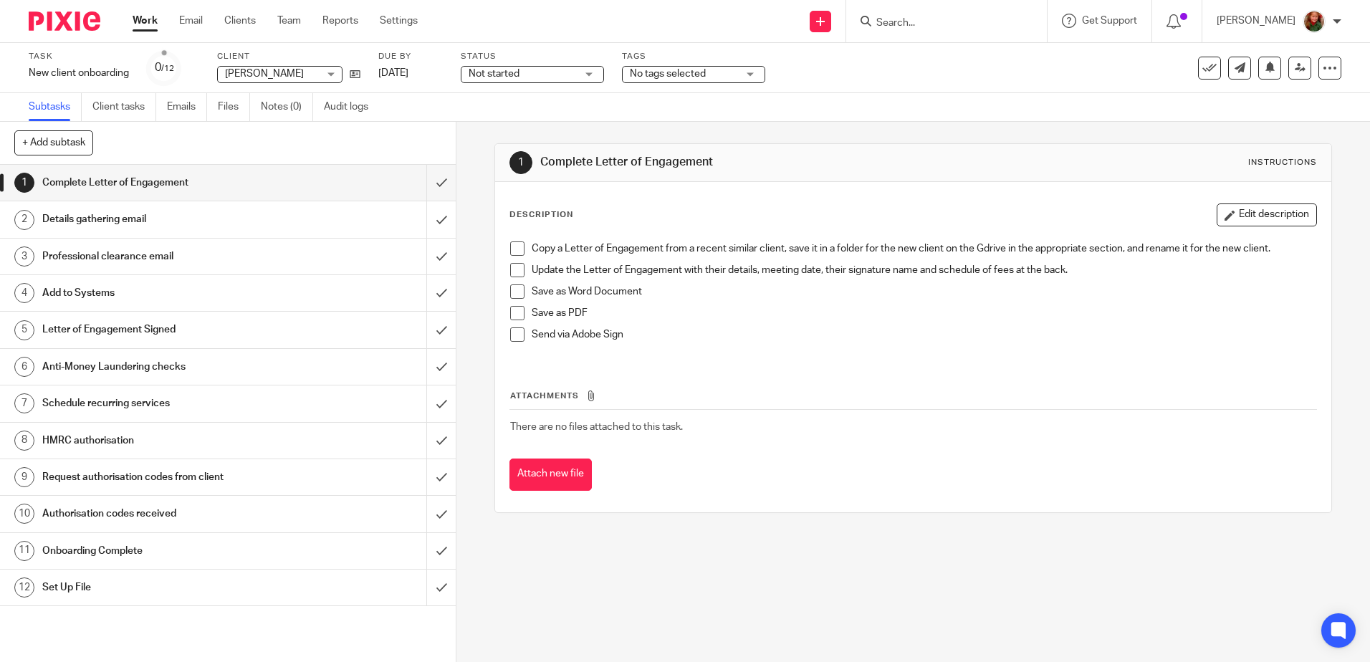
click at [514, 251] on span at bounding box center [517, 248] width 14 height 14
click at [515, 277] on span at bounding box center [517, 270] width 14 height 14
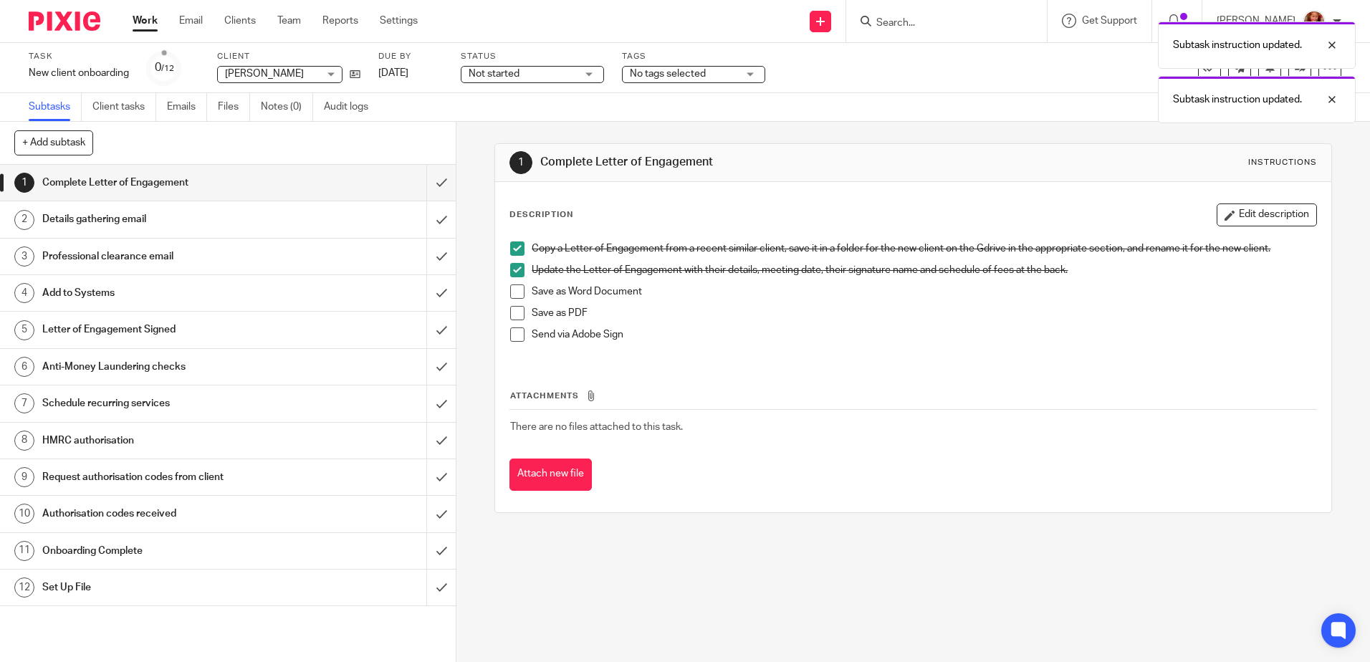
click at [515, 298] on span at bounding box center [517, 291] width 14 height 14
click at [515, 315] on span at bounding box center [517, 313] width 14 height 14
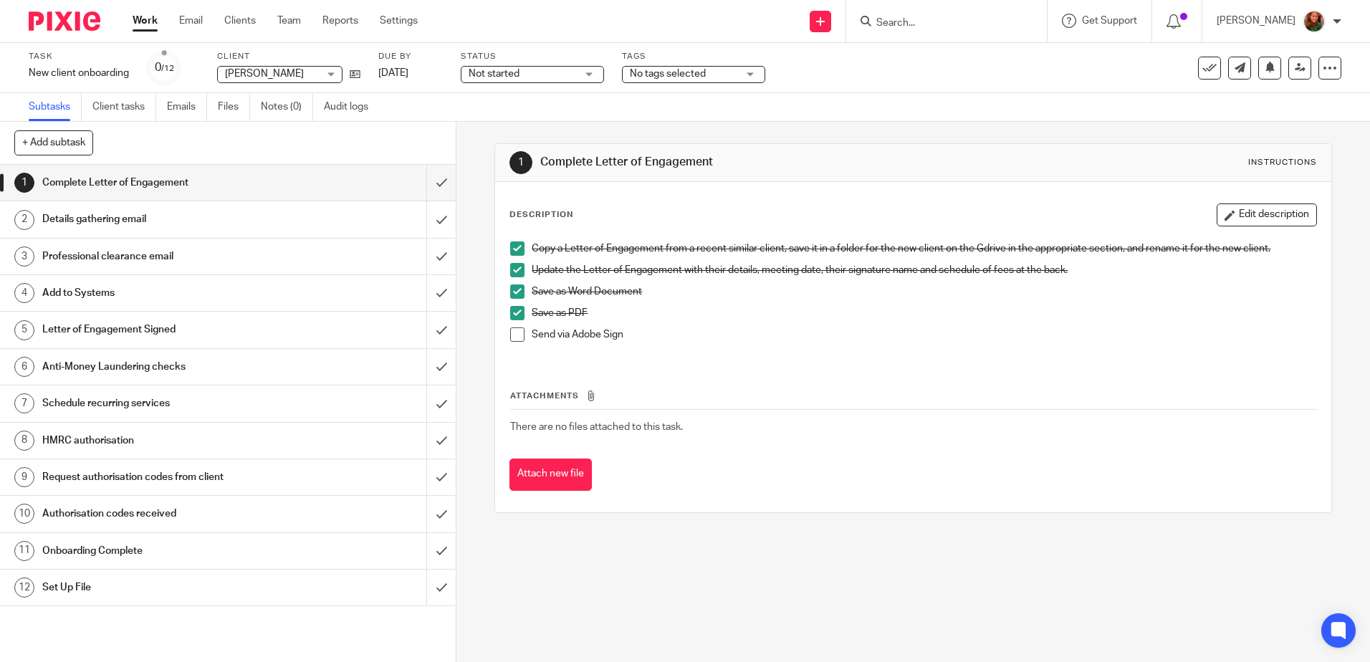
click at [162, 255] on h1 "Professional clearance email" at bounding box center [165, 256] width 246 height 21
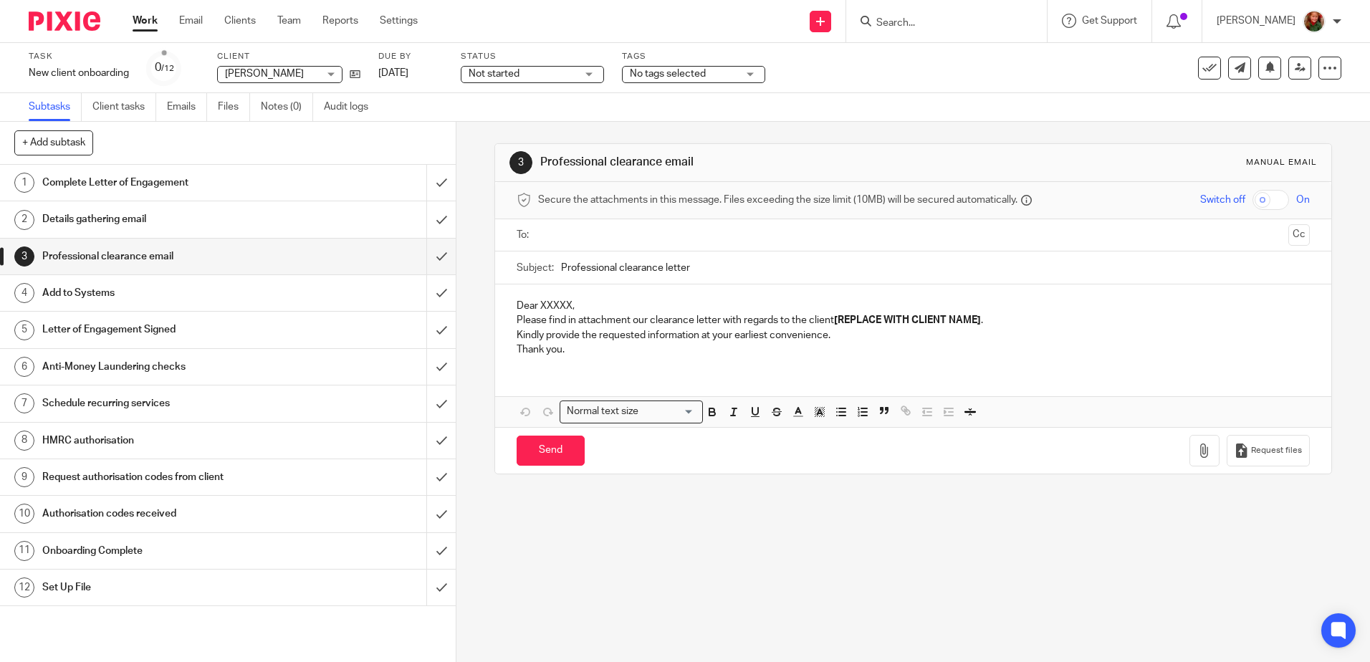
click at [1322, 69] on icon at bounding box center [1329, 68] width 14 height 14
click at [1267, 126] on link "Advanced task editor" at bounding box center [1274, 125] width 95 height 10
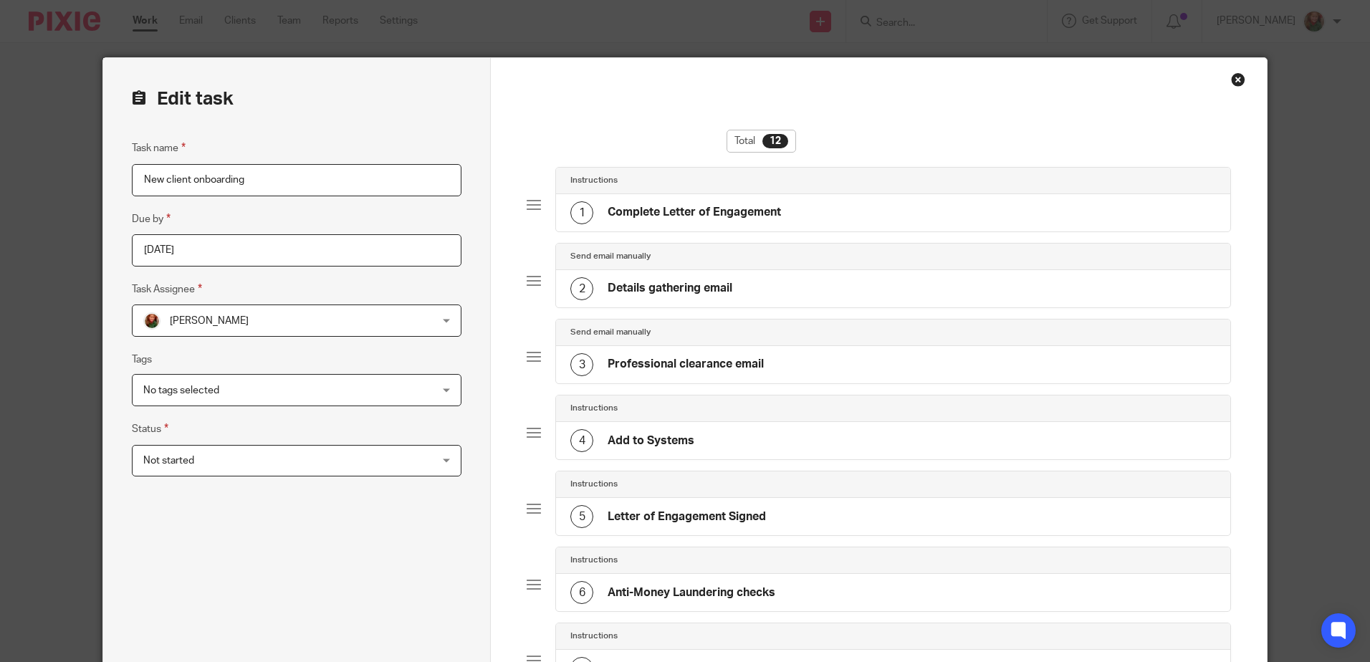
click at [858, 360] on div "3 Professional clearance email" at bounding box center [892, 364] width 673 height 37
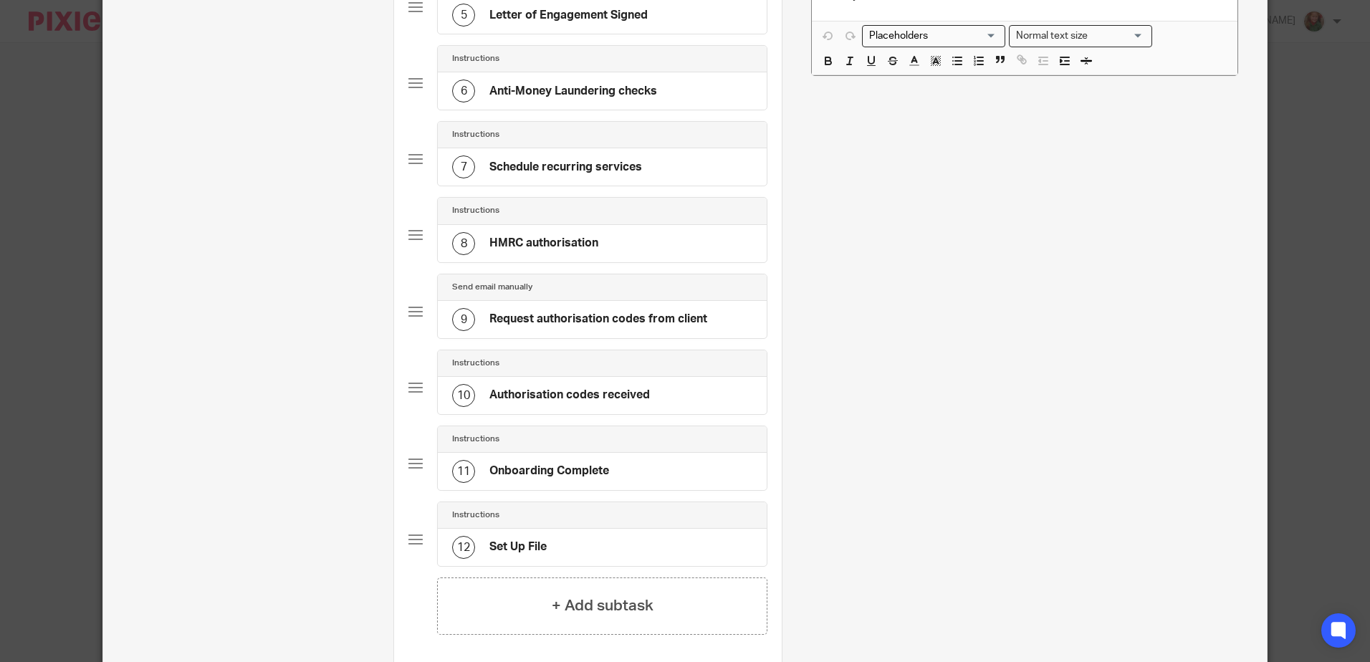
scroll to position [573, 0]
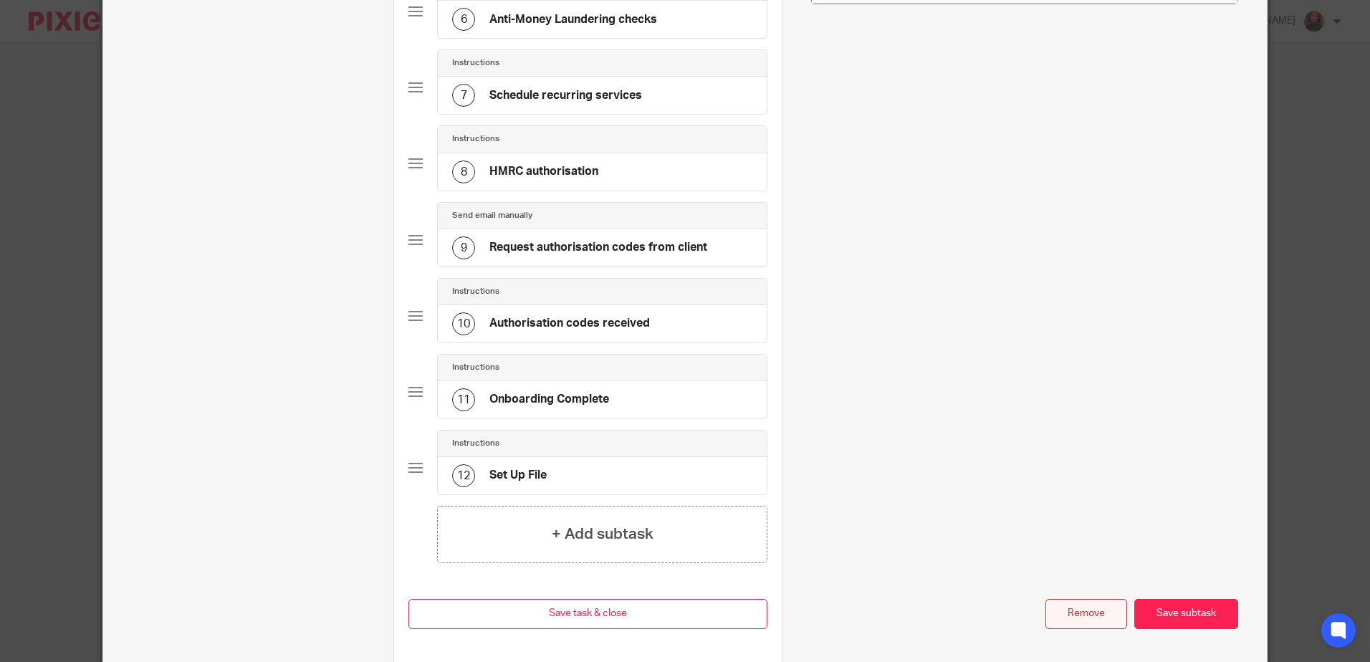
click at [1090, 615] on button "Remove" at bounding box center [1086, 614] width 82 height 31
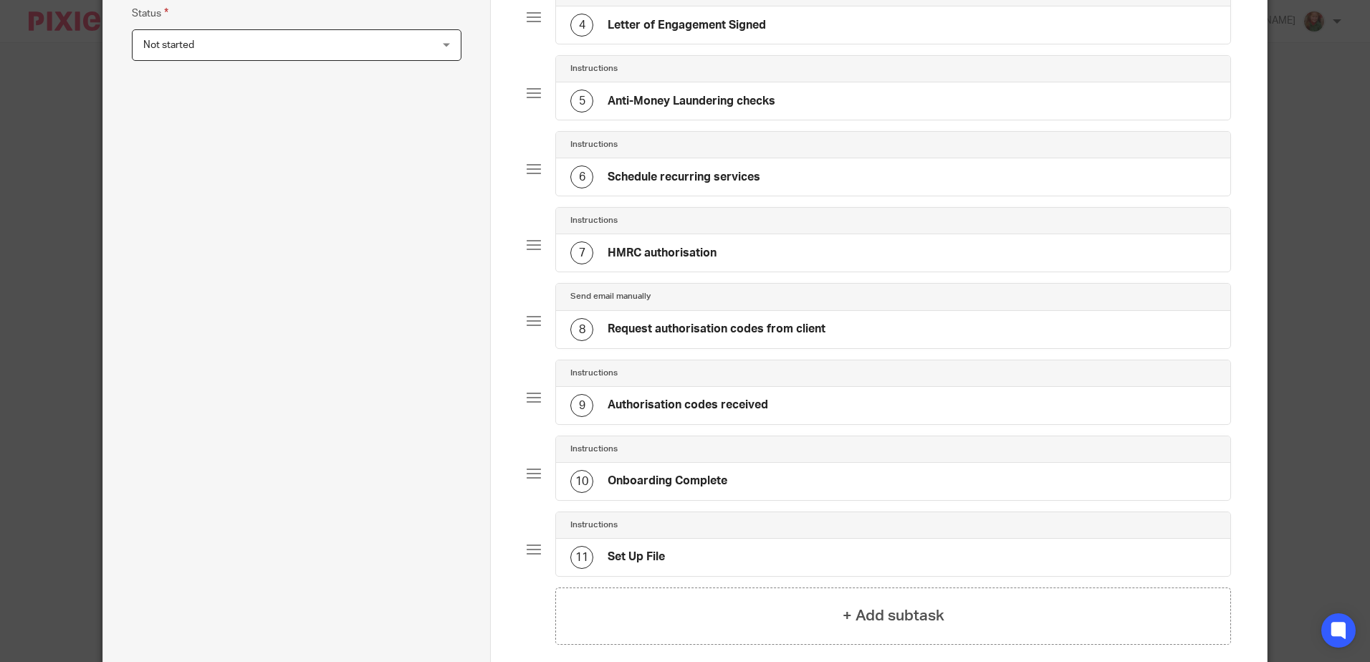
scroll to position [487, 0]
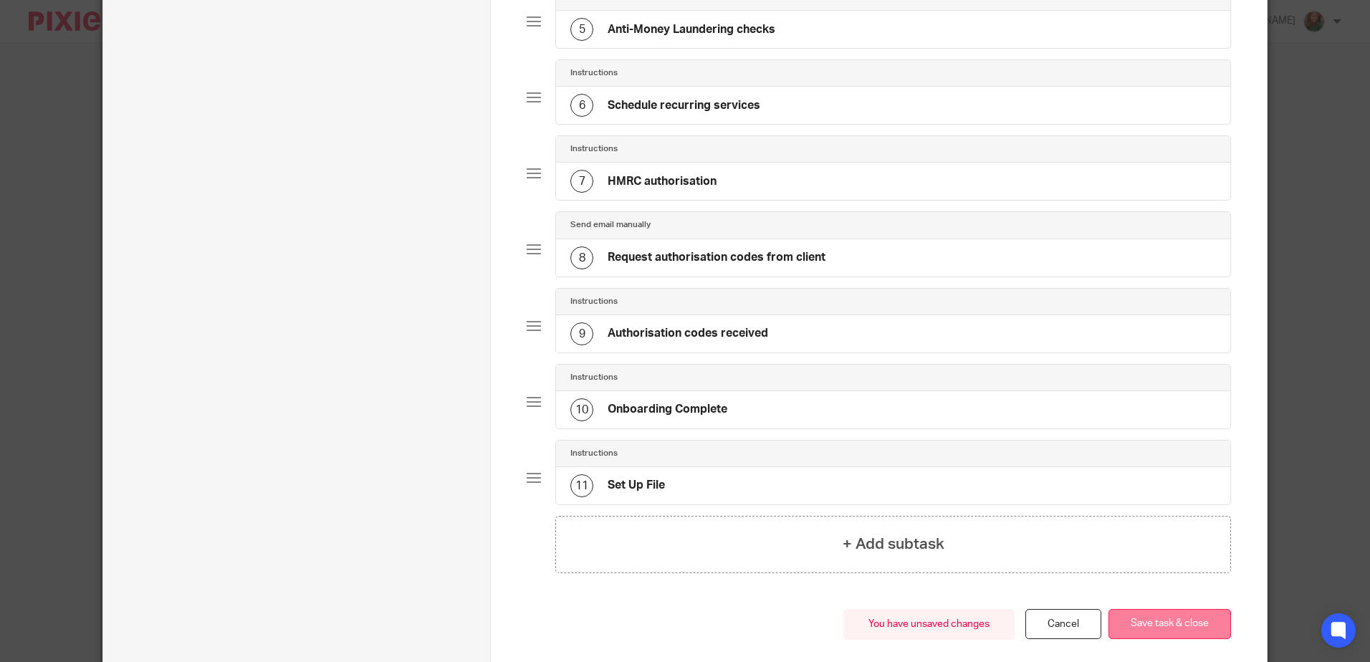
click at [1151, 624] on button "Save task & close" at bounding box center [1169, 624] width 123 height 31
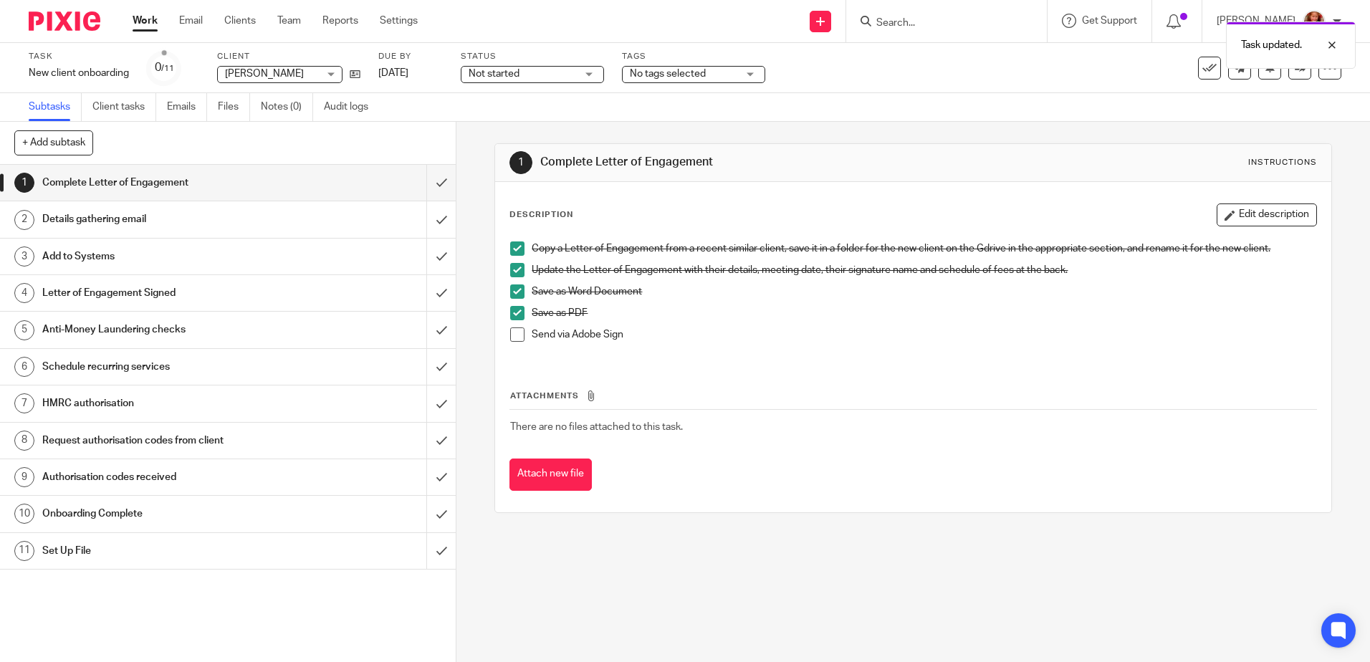
click at [239, 226] on h1 "Details gathering email" at bounding box center [165, 218] width 246 height 21
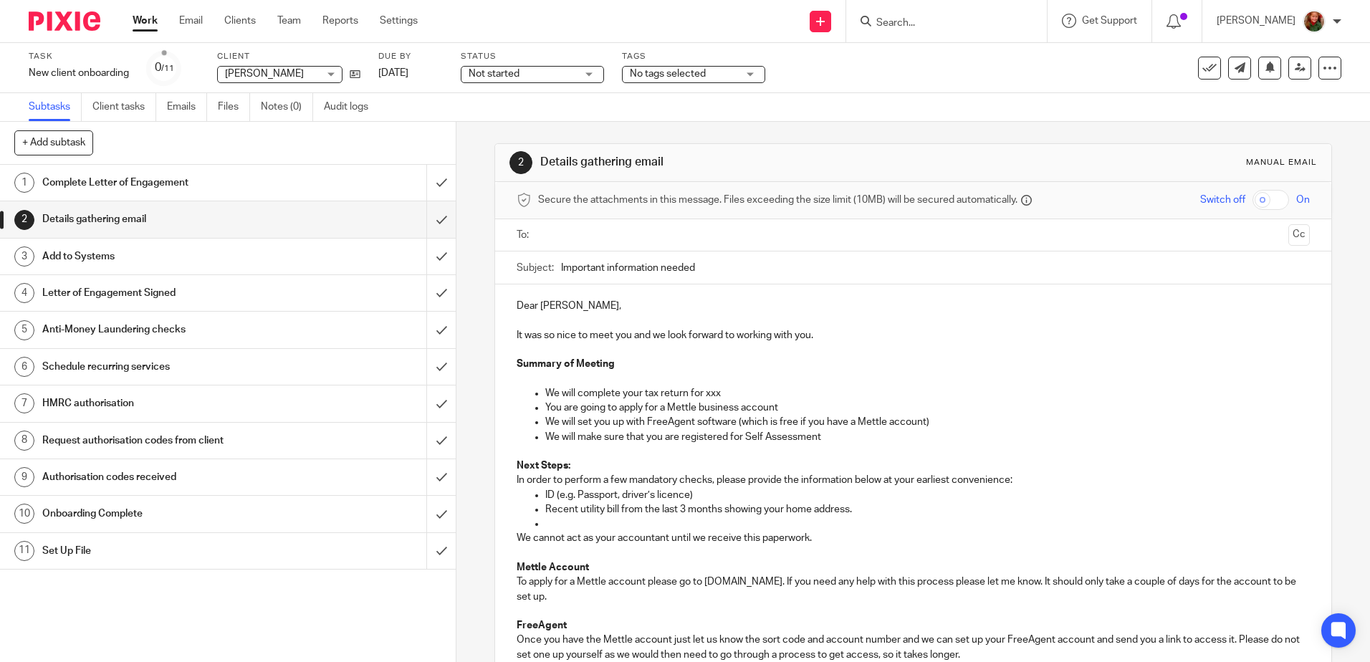
scroll to position [143, 0]
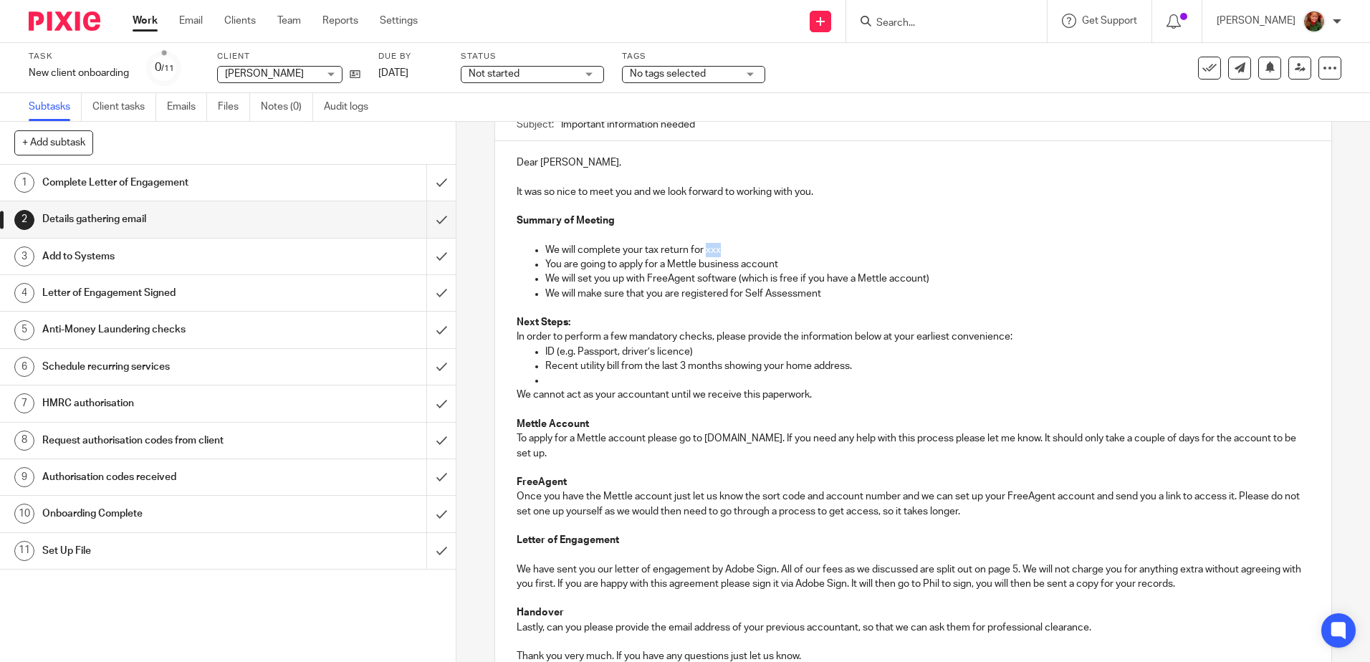
drag, startPoint x: 704, startPoint y: 249, endPoint x: 764, endPoint y: 254, distance: 61.0
click at [764, 254] on p "We will complete your tax return for xxx" at bounding box center [927, 250] width 764 height 14
drag, startPoint x: 955, startPoint y: 279, endPoint x: 542, endPoint y: 267, distance: 412.8
click at [542, 267] on ul "We will complete your tax return for xxx You are going to apply for a Mettle bu…" at bounding box center [913, 272] width 792 height 58
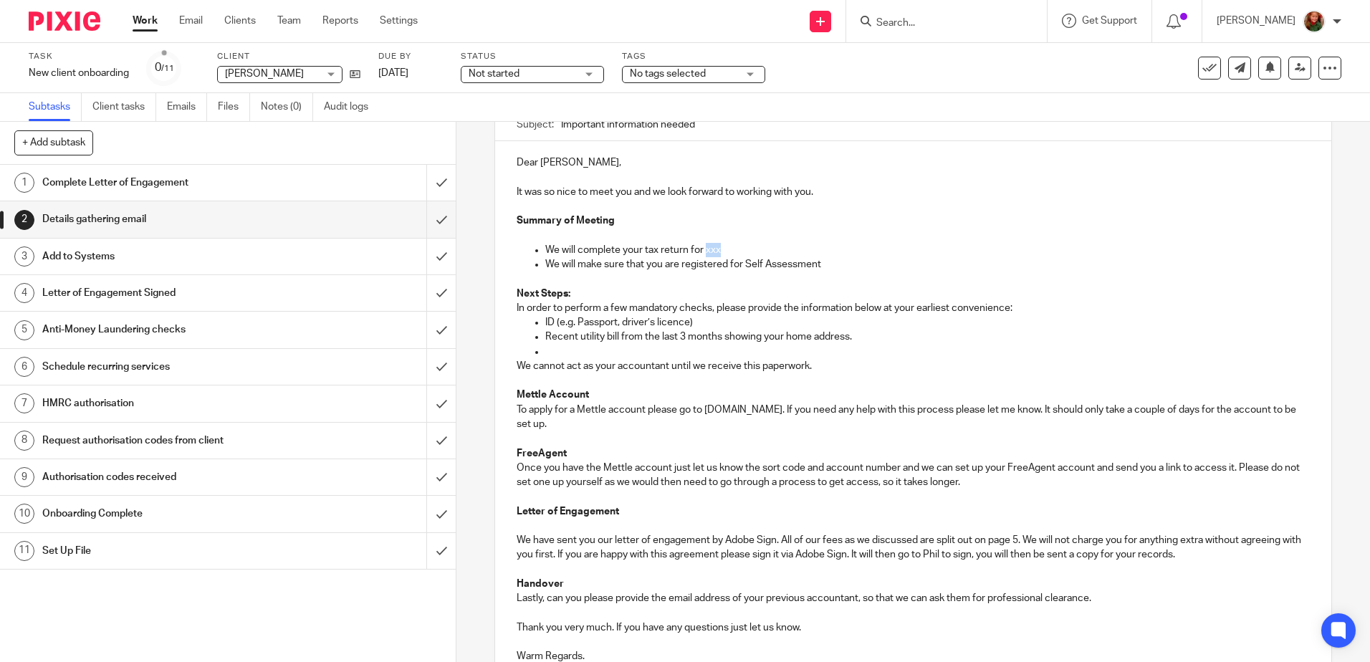
drag, startPoint x: 701, startPoint y: 249, endPoint x: 766, endPoint y: 251, distance: 64.5
click at [766, 251] on p "We will complete your tax return for xxx" at bounding box center [927, 250] width 764 height 14
drag, startPoint x: 573, startPoint y: 264, endPoint x: 675, endPoint y: 264, distance: 101.7
click at [675, 264] on p "We will make sure that you are registered for Self Assessment" at bounding box center [927, 264] width 764 height 14
click at [659, 261] on p "We will help you registered for Self Assessment" at bounding box center [927, 264] width 764 height 14
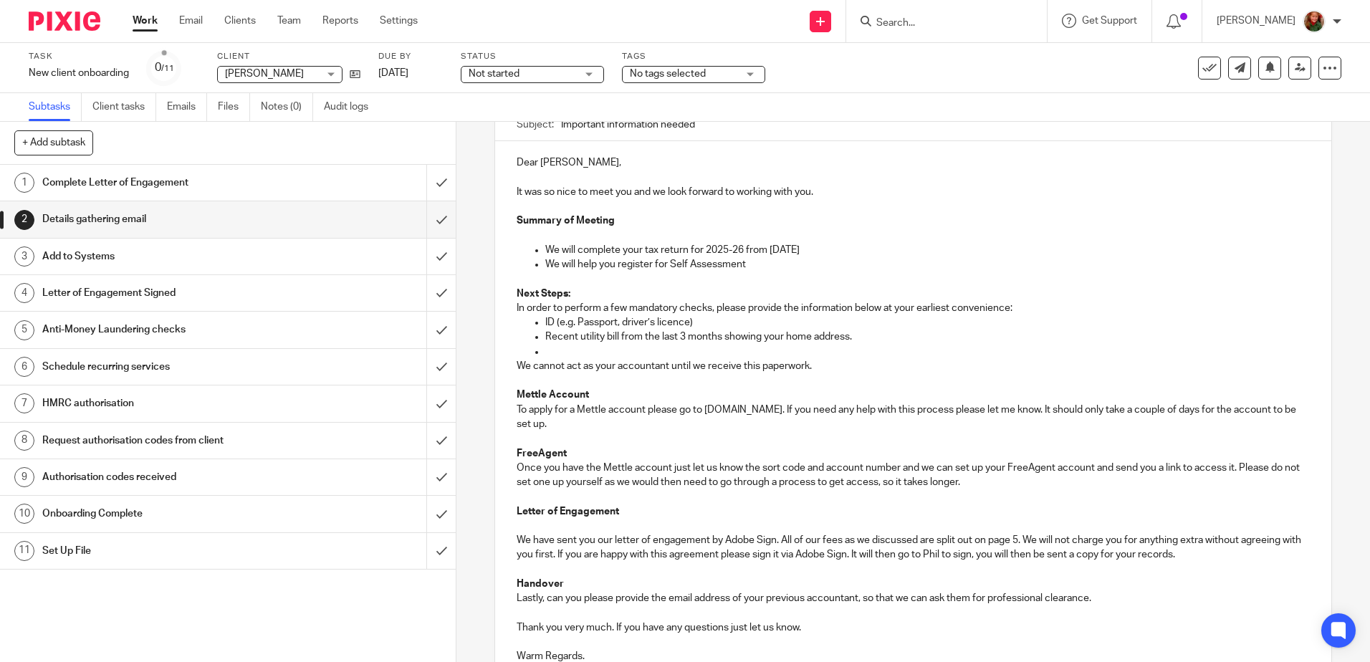
click at [749, 265] on p "We will help you register for Self Assessment" at bounding box center [927, 264] width 764 height 14
click at [536, 347] on ul "ID (e.g. Passport, driver’s licence) Recent utility bill from the last 3 months…" at bounding box center [913, 337] width 792 height 44
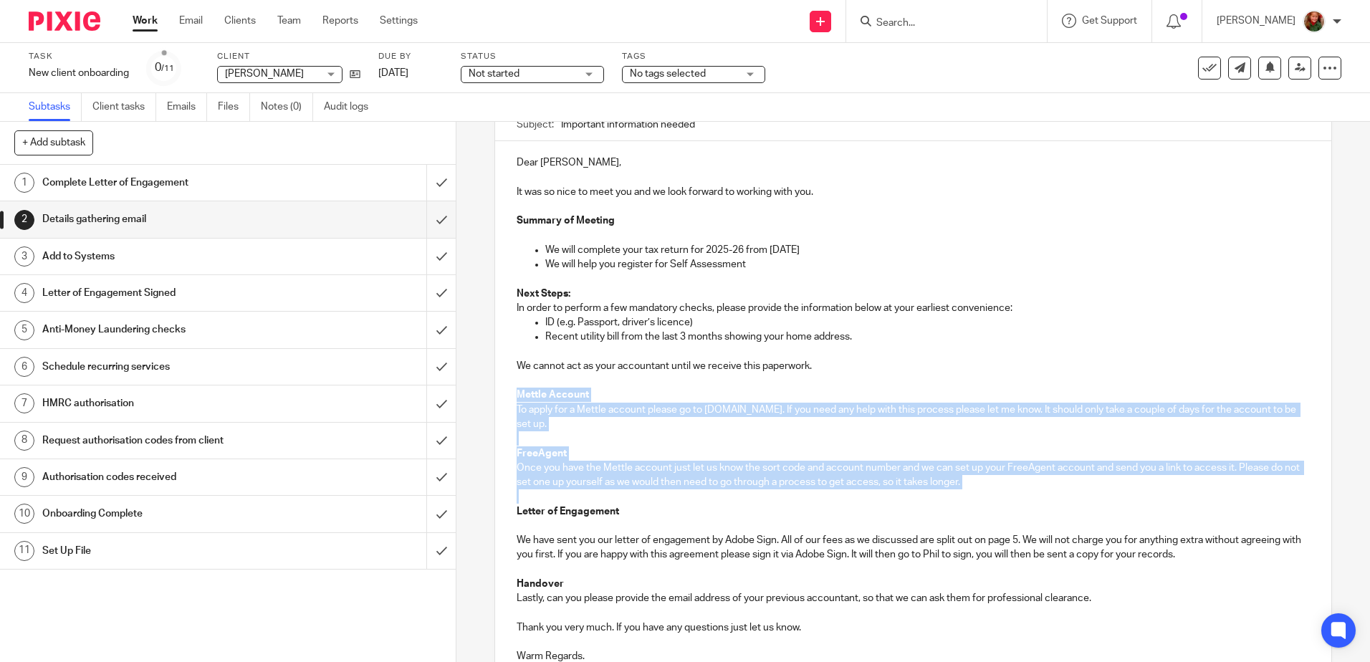
drag, startPoint x: 509, startPoint y: 395, endPoint x: 988, endPoint y: 492, distance: 489.1
click at [988, 492] on div "Dear [PERSON_NAME], It was so nice to meet you and we look forward to working w…" at bounding box center [912, 422] width 835 height 562
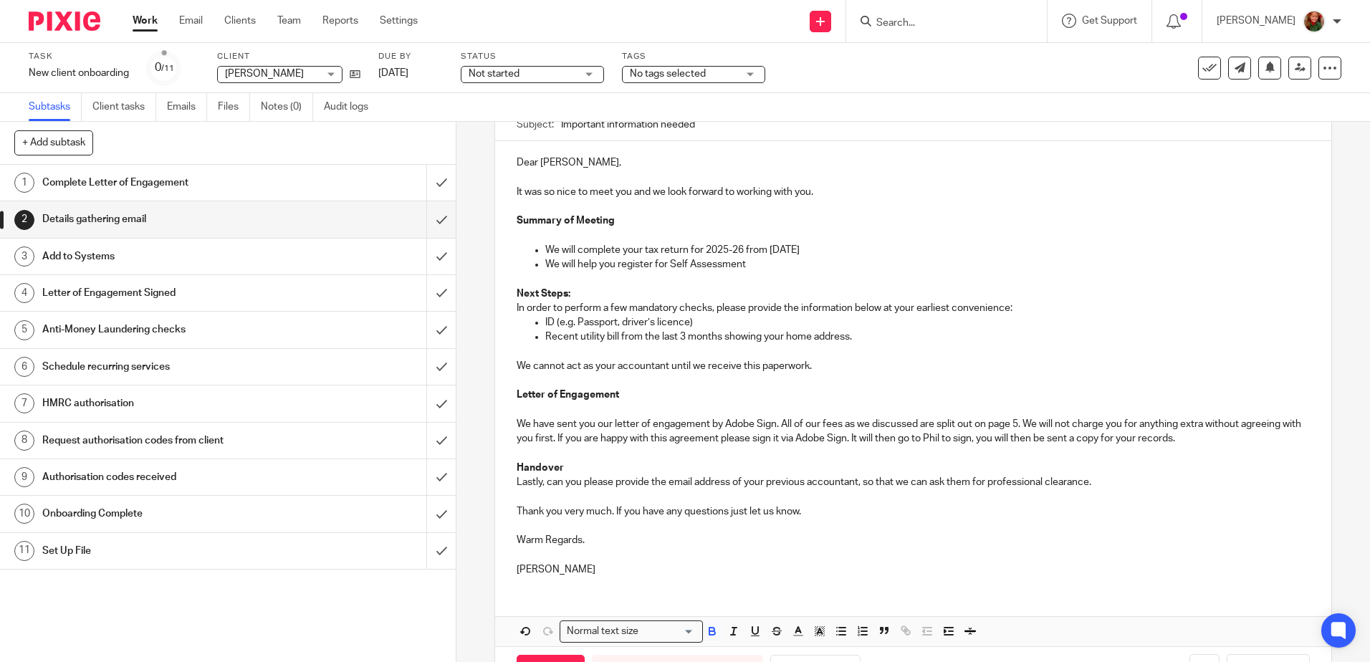
scroll to position [197, 0]
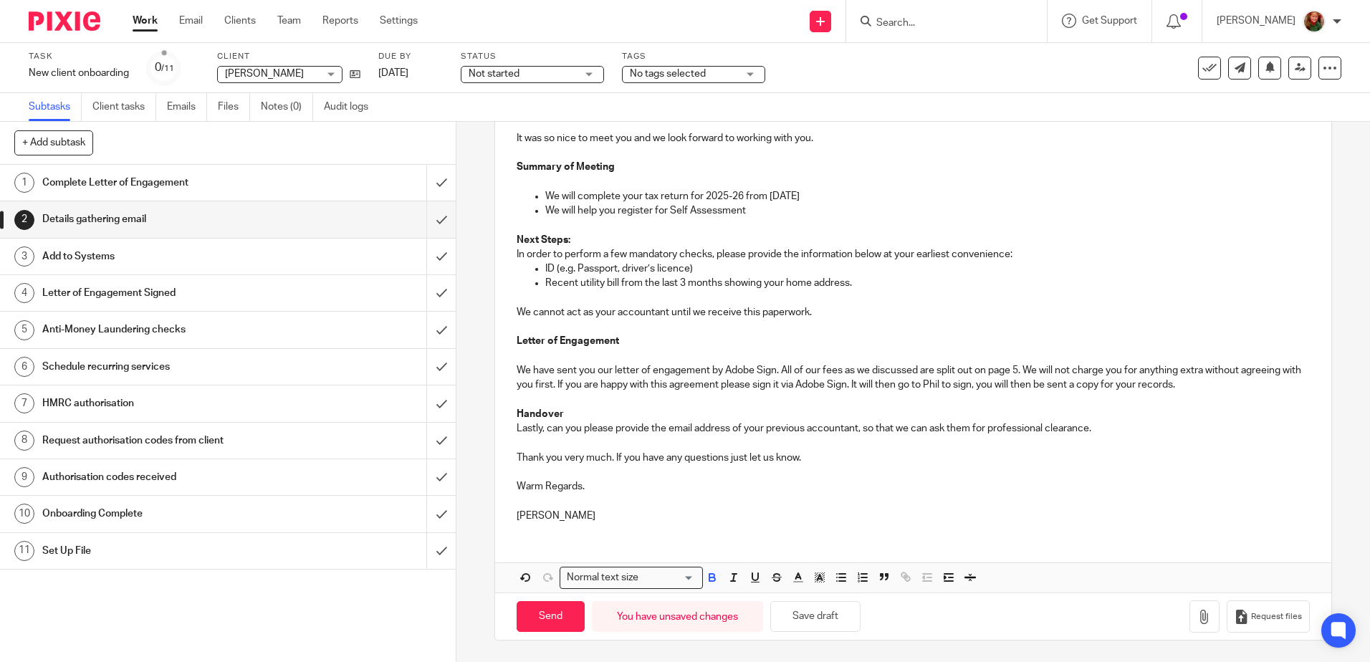
click at [1212, 385] on p "We have sent you our letter of engagement by Adobe Sign. All of our fees as we …" at bounding box center [913, 377] width 792 height 29
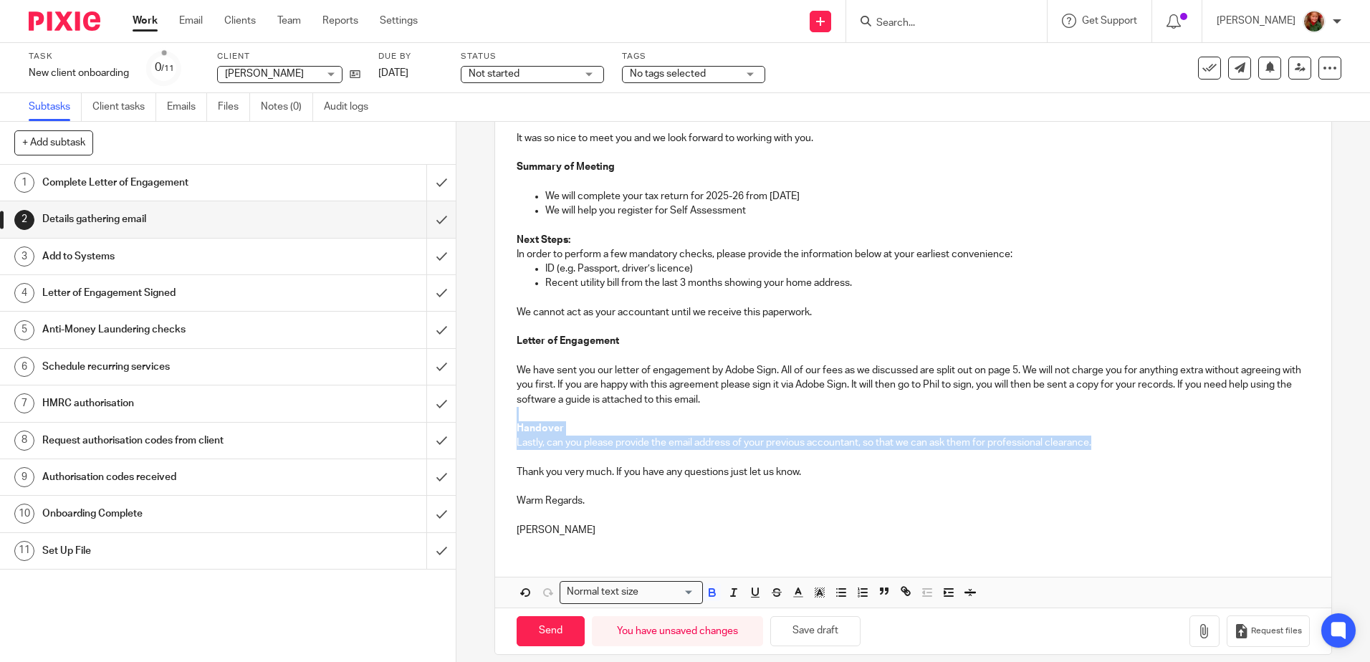
drag, startPoint x: 1124, startPoint y: 438, endPoint x: 514, endPoint y: 414, distance: 610.1
click at [514, 414] on div "Dear [PERSON_NAME], It was so nice to meet you and we look forward to working w…" at bounding box center [912, 317] width 835 height 461
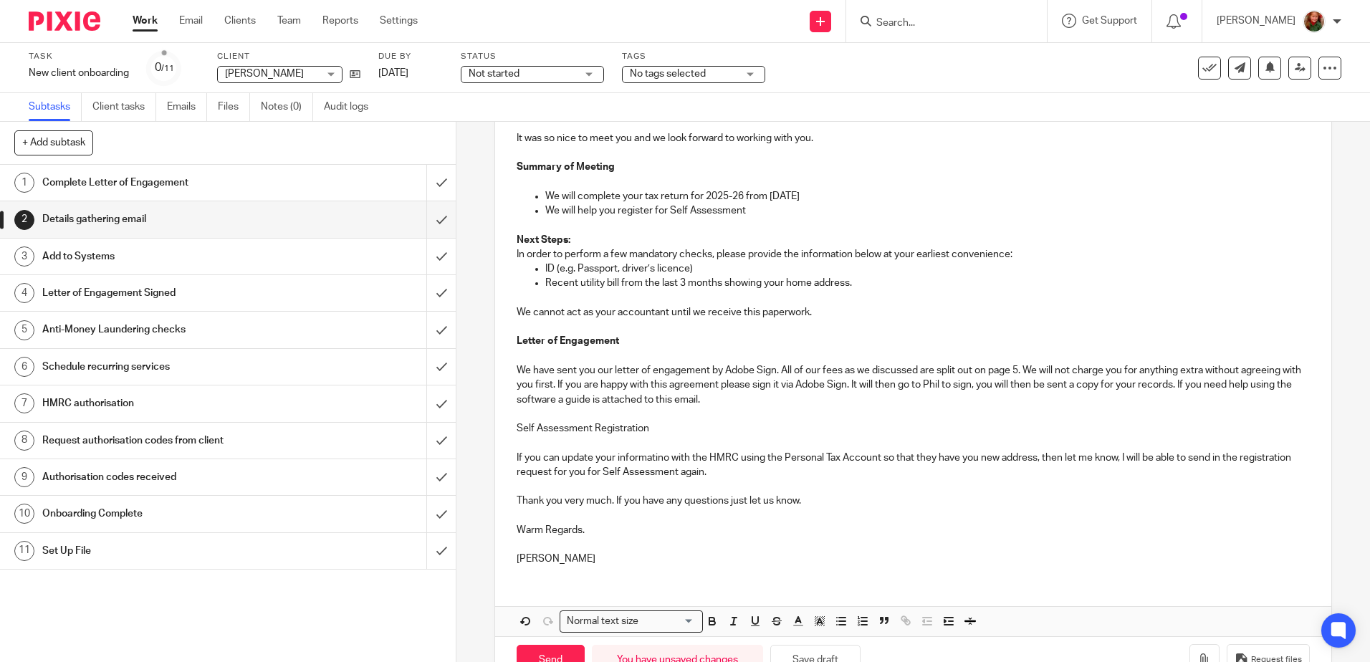
click at [661, 458] on p "If you can update your informatino with the HMRC using the Personal Tax Account…" at bounding box center [913, 465] width 792 height 29
click at [659, 459] on p "If you can update your informatio with the HMRC using the Personal Tax Account …" at bounding box center [913, 465] width 792 height 29
click at [792, 469] on p "If you can update your information with the HMRC using the Personal Tax Account…" at bounding box center [913, 465] width 792 height 29
drag, startPoint x: 759, startPoint y: 473, endPoint x: 1095, endPoint y: 479, distance: 336.1
click at [1095, 479] on div "Dear [PERSON_NAME], It was so nice to meet you and we look forward to working w…" at bounding box center [912, 332] width 835 height 490
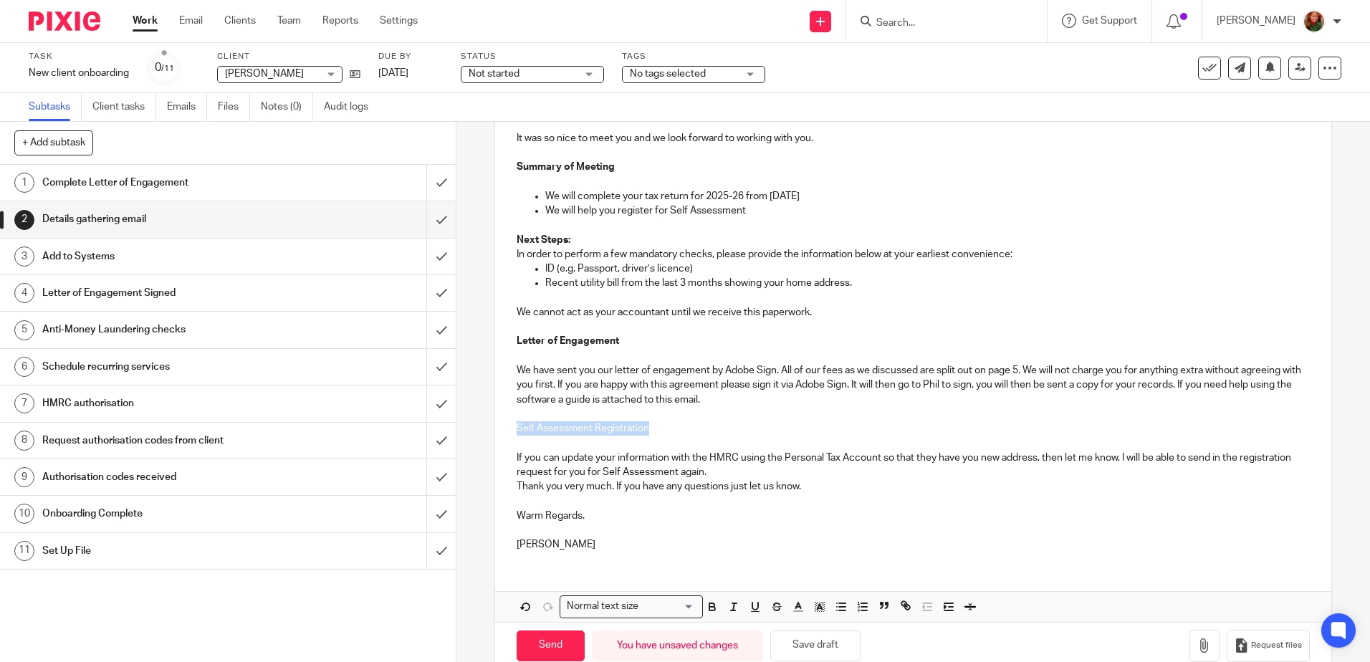
drag, startPoint x: 669, startPoint y: 428, endPoint x: 480, endPoint y: 428, distance: 189.1
click at [480, 428] on div "2 Details gathering email Manual email Secure the attachments in this message. …" at bounding box center [912, 392] width 913 height 540
click at [714, 608] on icon "button" at bounding box center [712, 606] width 13 height 13
click at [767, 468] on p "If you can update your information with the HMRC using the Personal Tax Account…" at bounding box center [913, 465] width 792 height 29
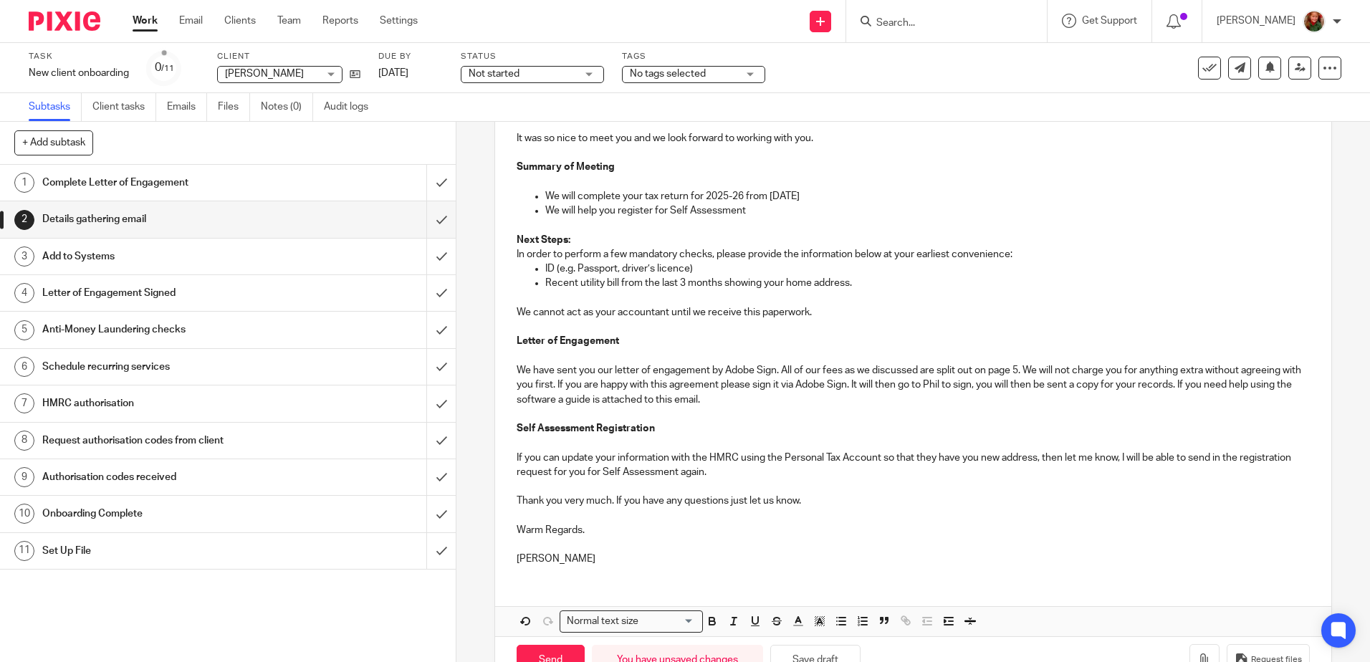
scroll to position [241, 0]
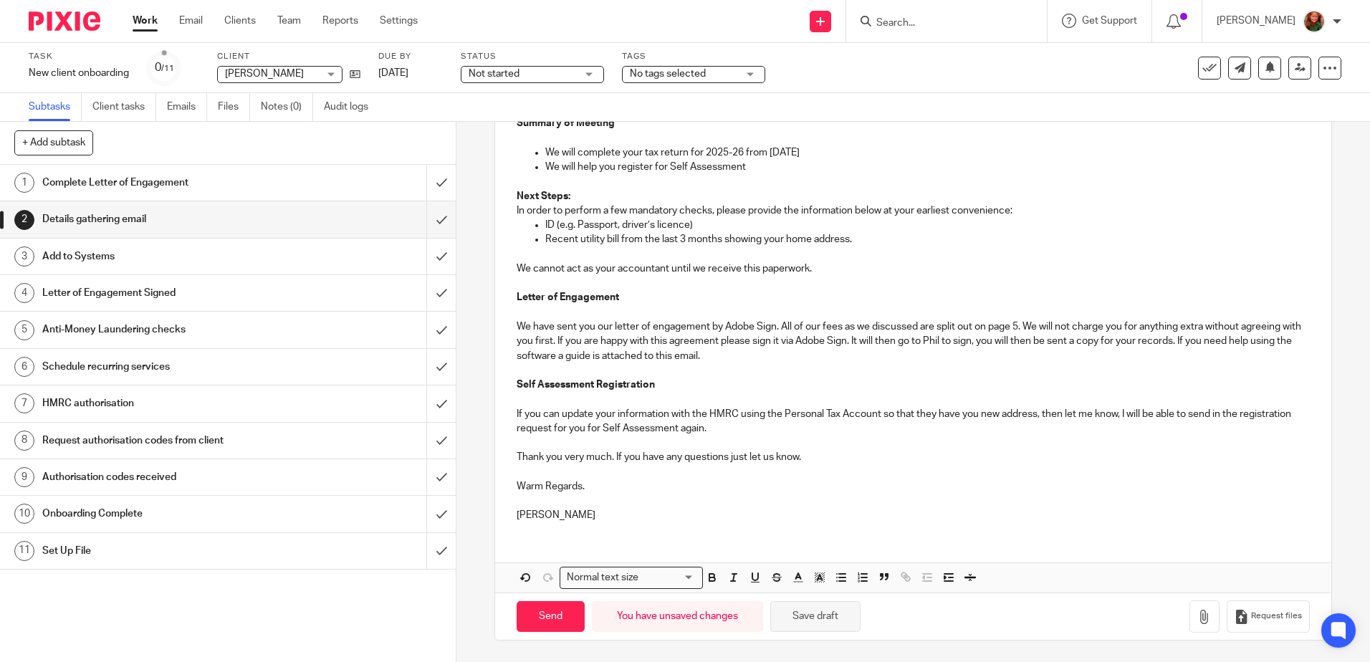
click at [806, 618] on button "Save draft" at bounding box center [815, 616] width 90 height 31
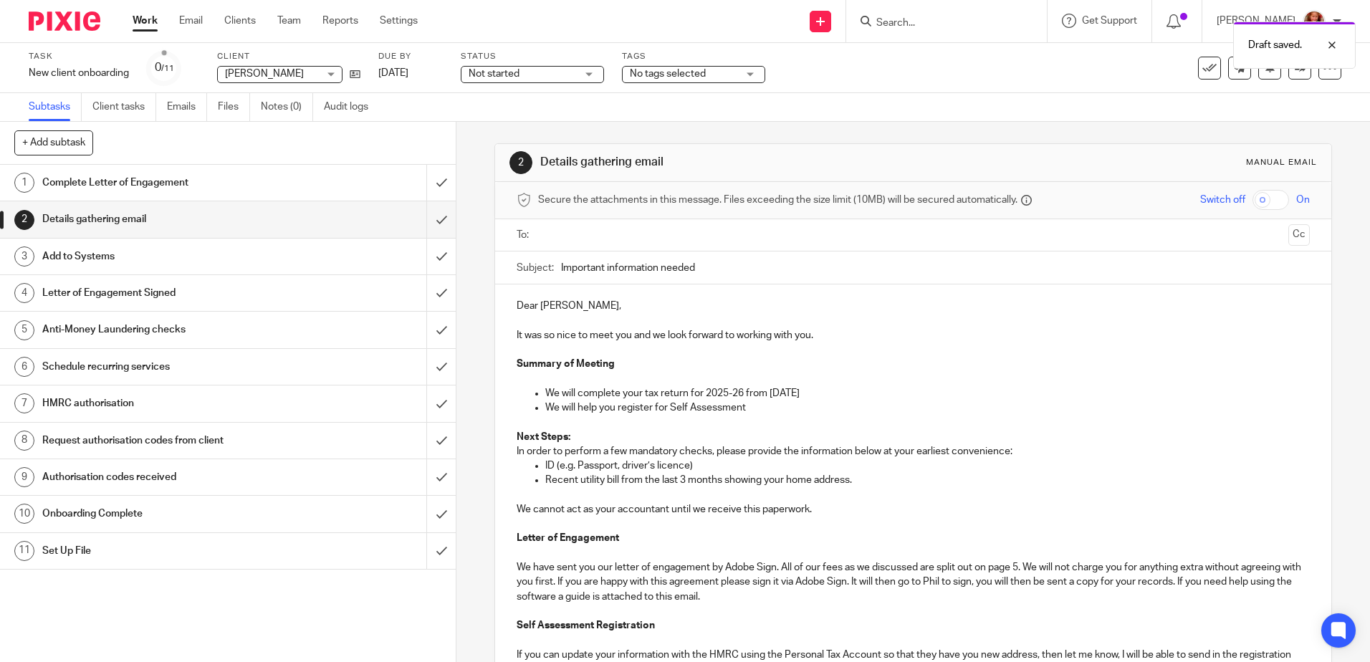
click at [666, 239] on input "text" at bounding box center [912, 235] width 739 height 16
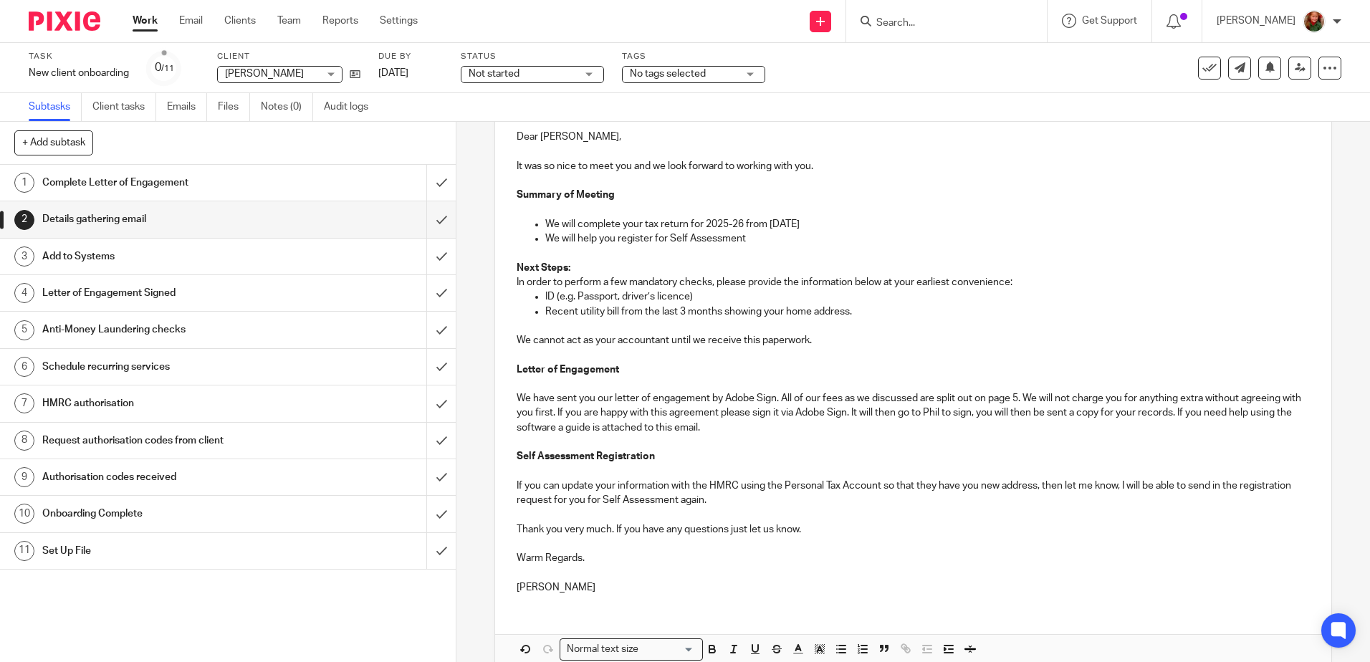
scroll to position [244, 0]
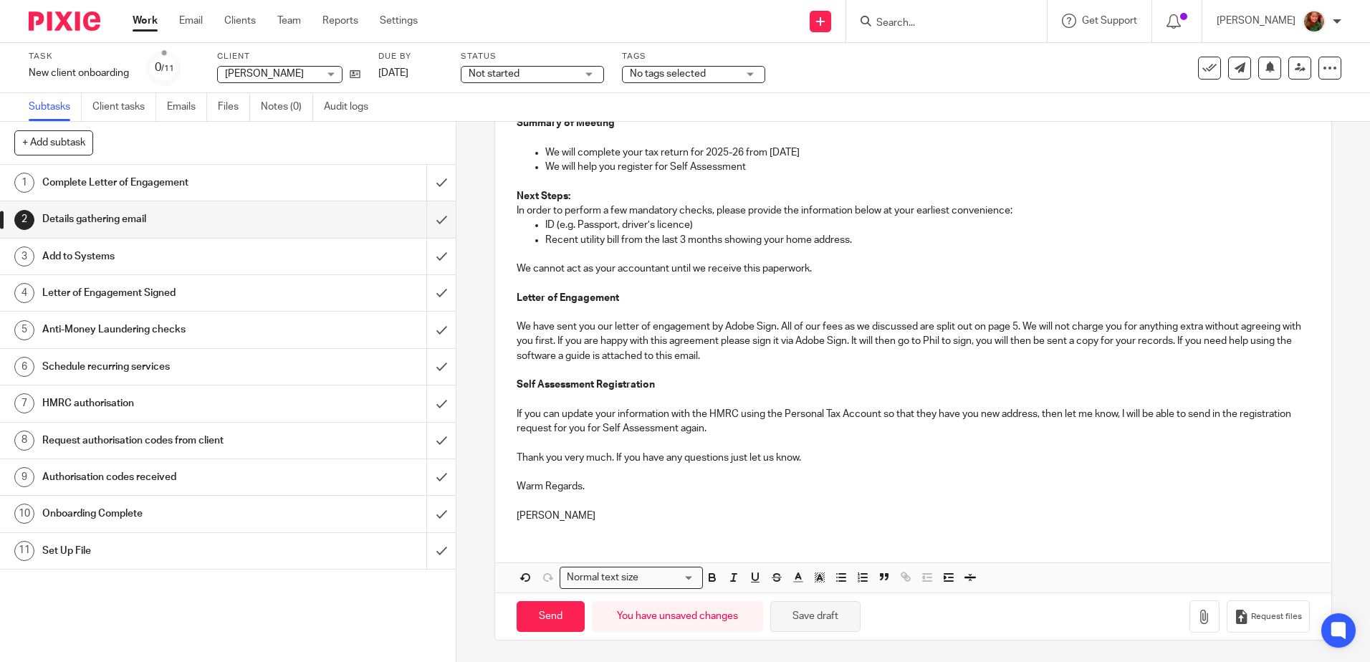
click at [802, 618] on button "Save draft" at bounding box center [815, 616] width 90 height 31
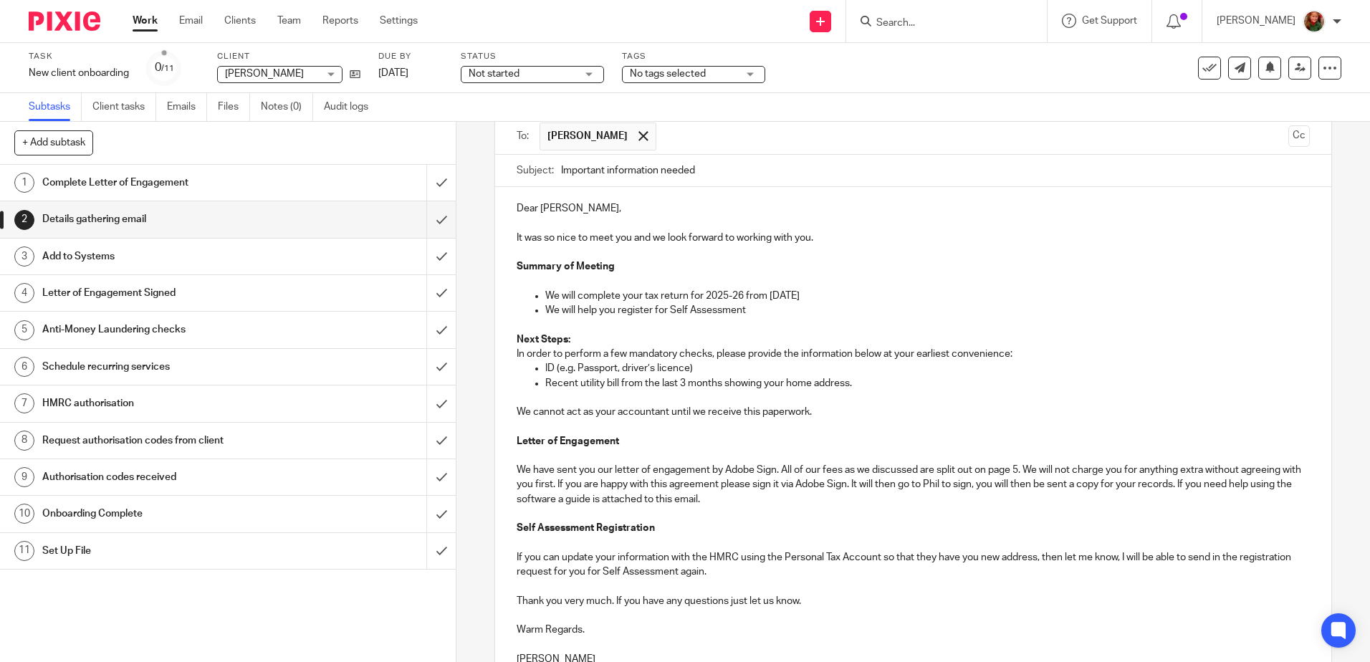
scroll to position [29, 0]
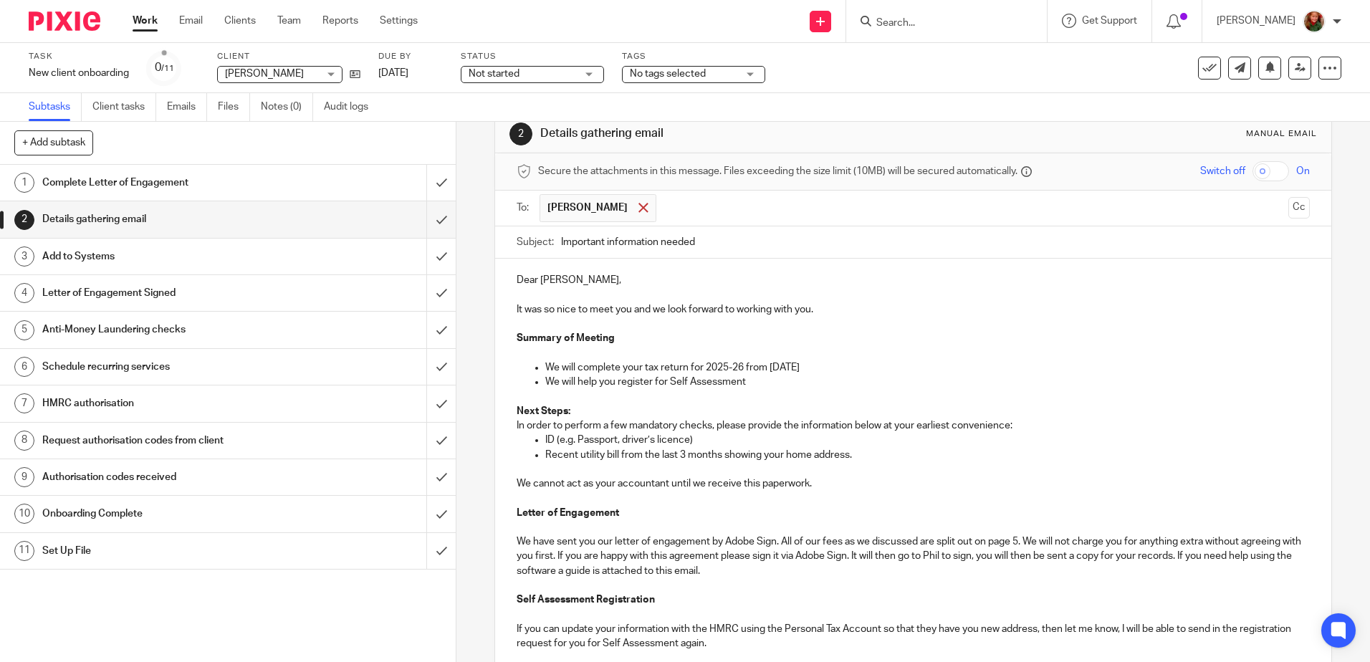
click at [638, 211] on span at bounding box center [642, 207] width 9 height 9
click at [618, 208] on input "text" at bounding box center [912, 206] width 739 height 16
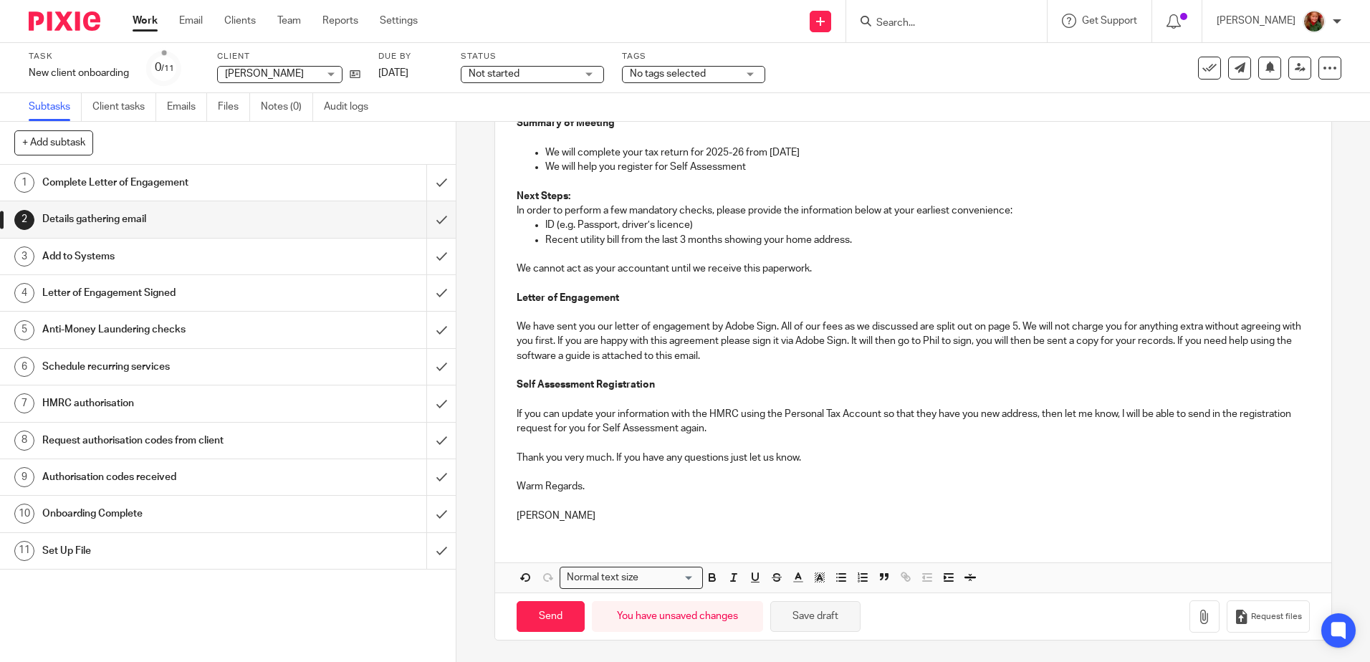
click at [817, 613] on button "Save draft" at bounding box center [815, 616] width 90 height 31
click at [1197, 618] on icon "button" at bounding box center [1204, 617] width 14 height 14
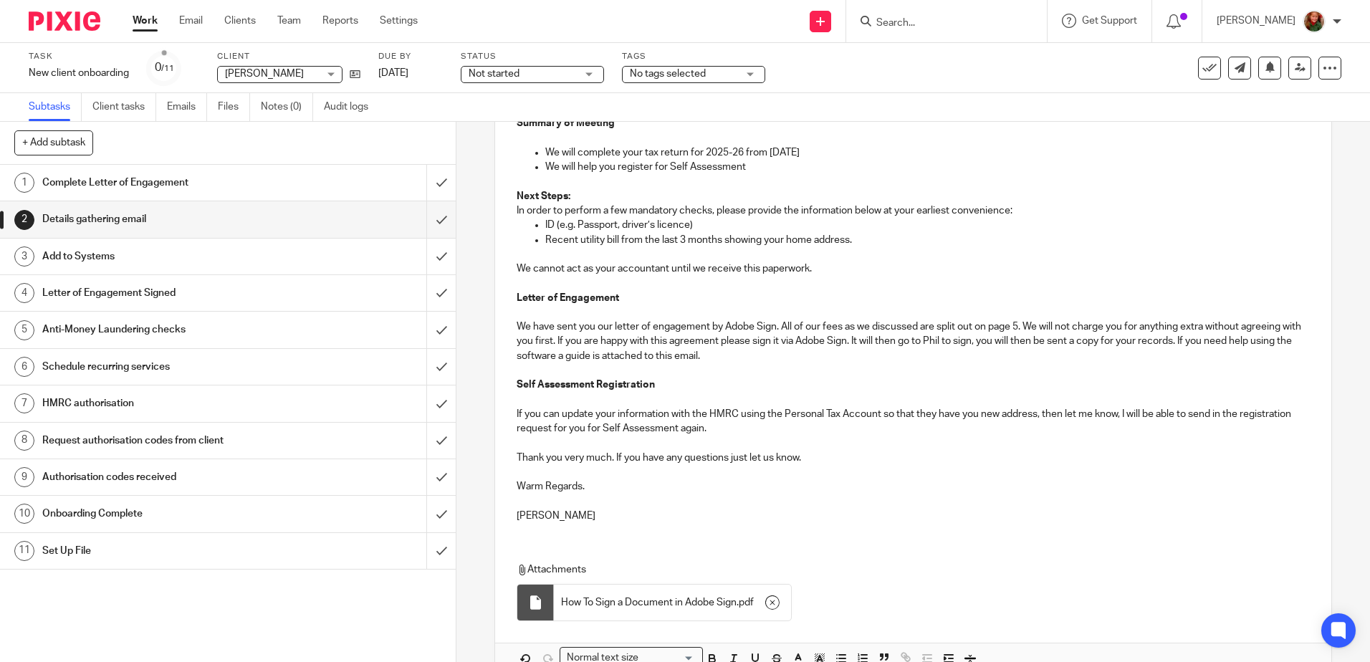
scroll to position [324, 0]
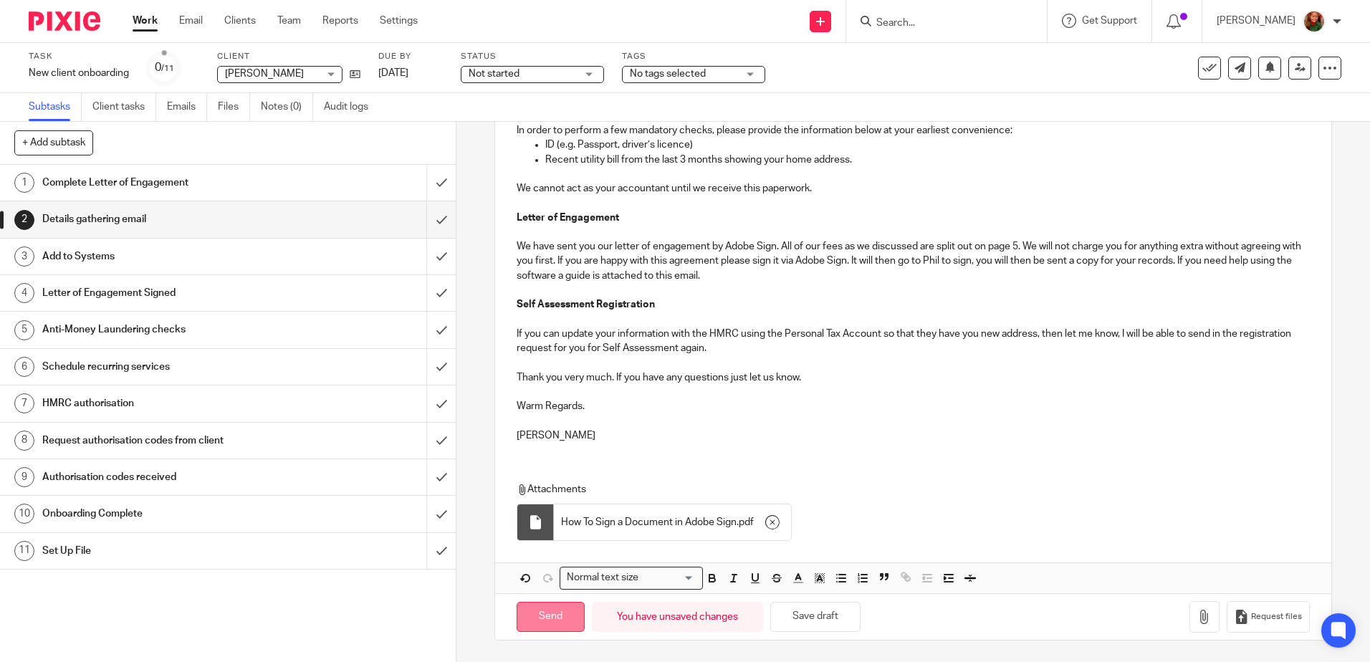
click at [539, 628] on input "Send" at bounding box center [551, 617] width 68 height 31
type input "Sent"
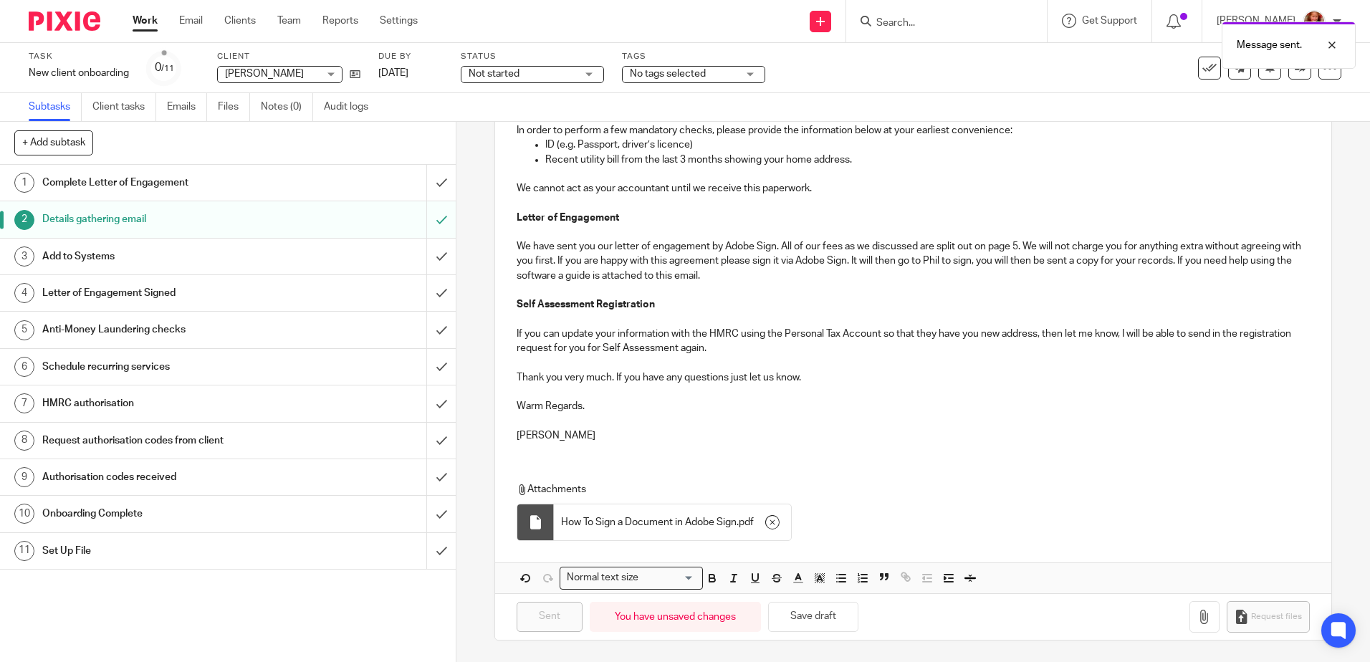
click at [709, 72] on span "No tags selected" at bounding box center [683, 74] width 107 height 15
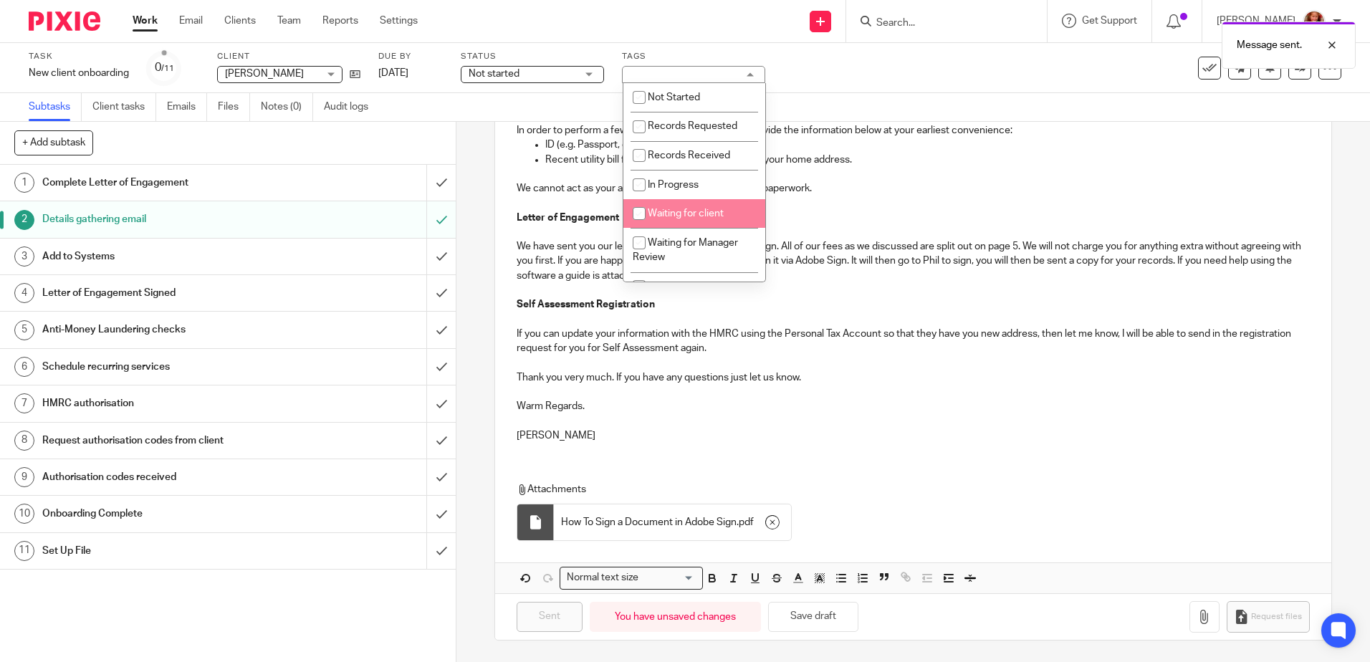
click at [698, 208] on li "Waiting for client" at bounding box center [694, 213] width 142 height 29
checkbox input "true"
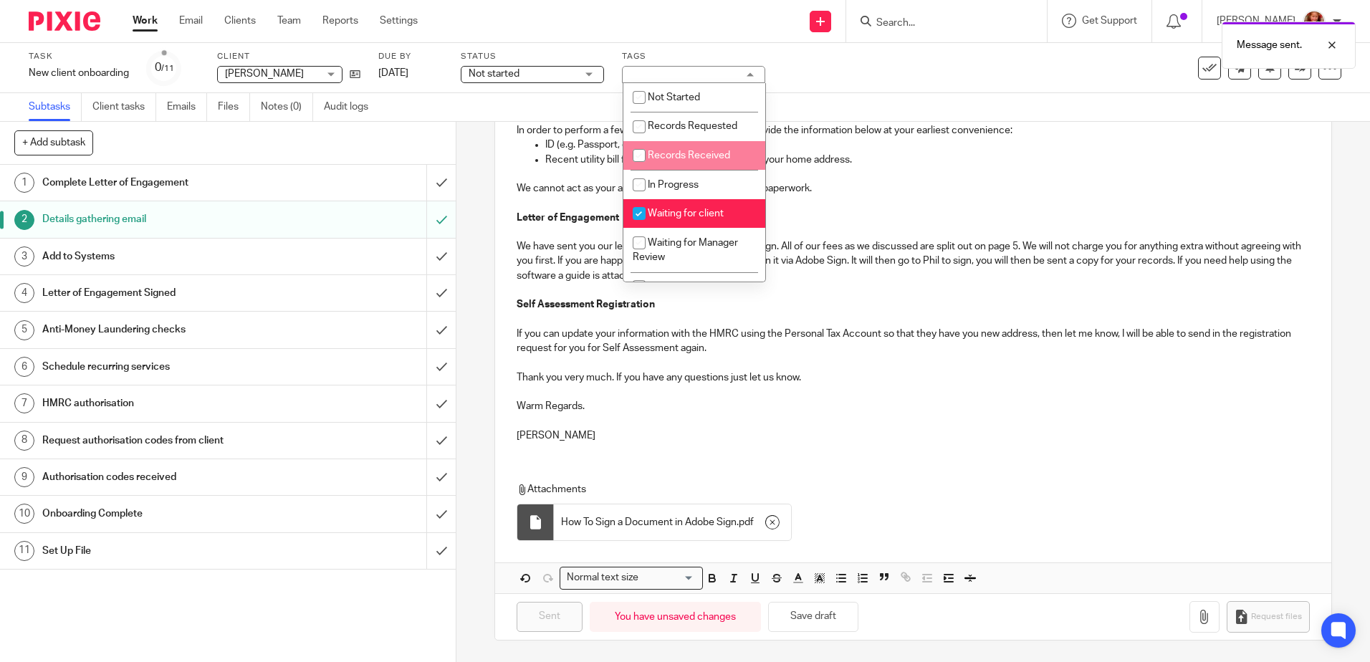
click at [524, 77] on span "Not started" at bounding box center [522, 74] width 107 height 15
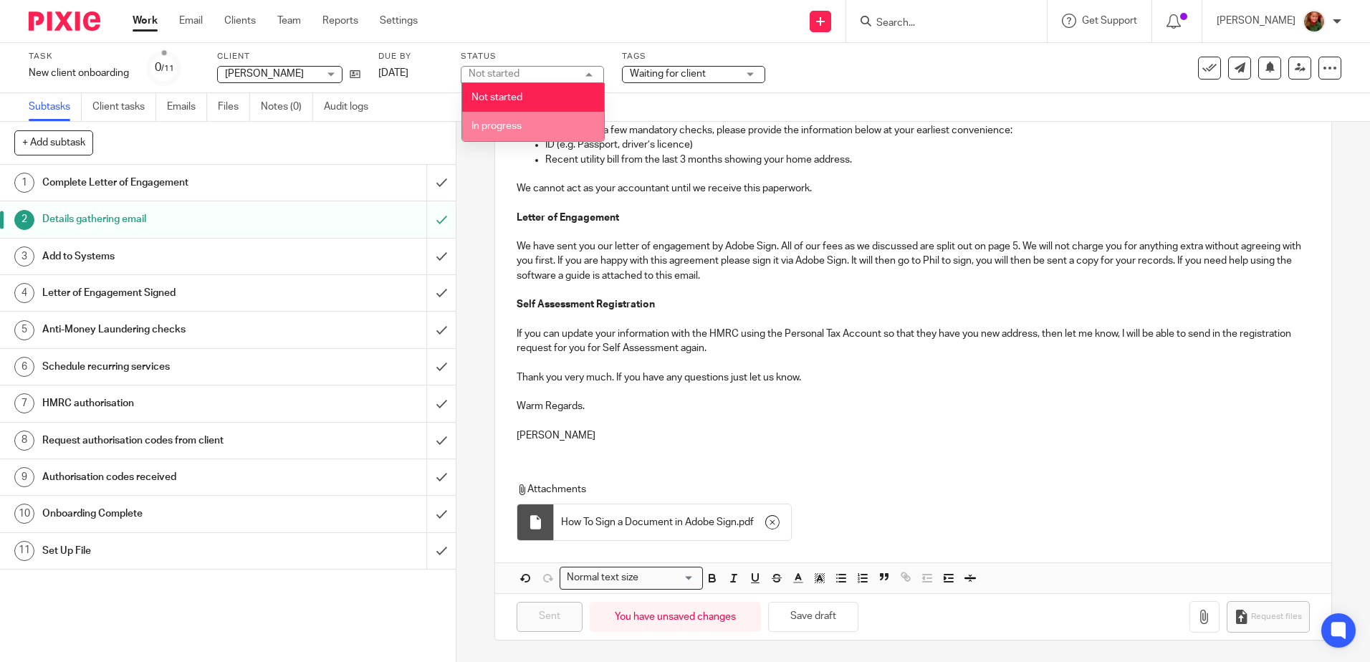
click at [525, 120] on li "In progress" at bounding box center [533, 126] width 142 height 29
click at [928, 75] on div "Task New client onboarding Save New client onboarding 0 /11 Client [PERSON_NAME…" at bounding box center [576, 68] width 1094 height 34
click at [135, 25] on link "Work" at bounding box center [145, 21] width 25 height 14
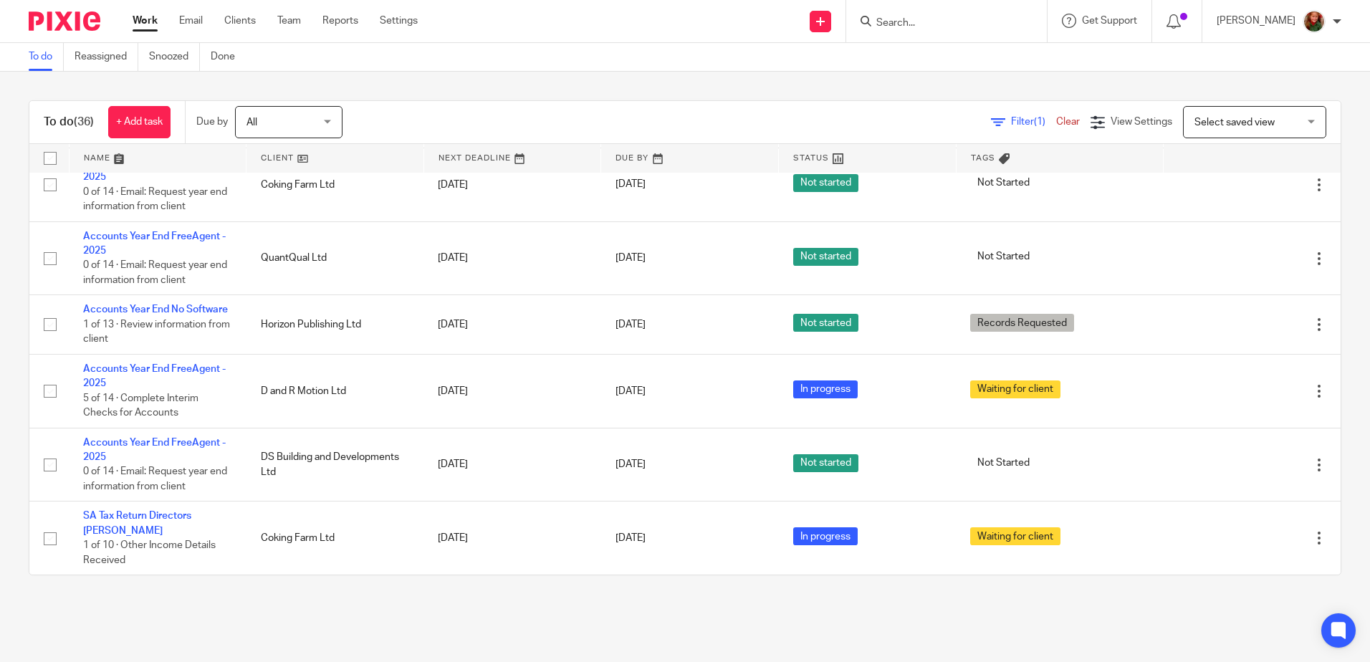
scroll to position [1530, 0]
